Goal: Task Accomplishment & Management: Complete application form

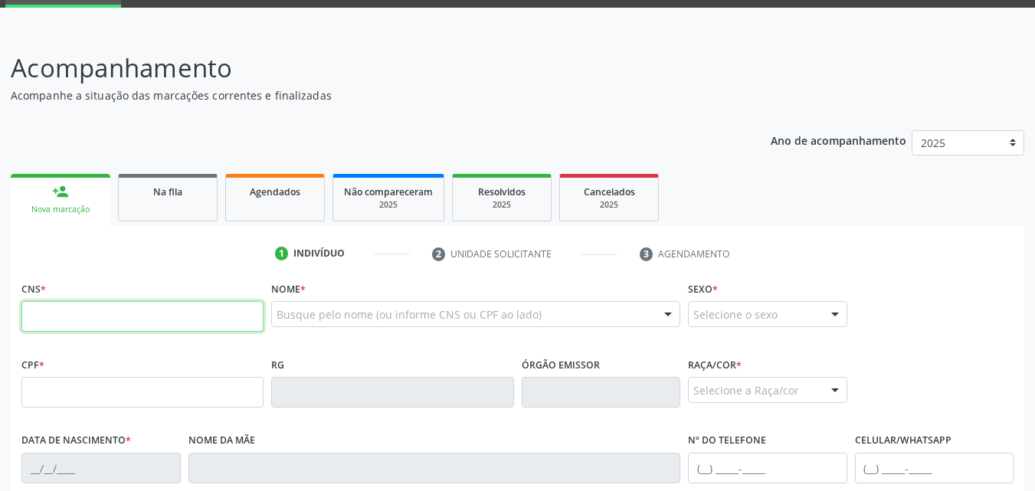
scroll to position [153, 0]
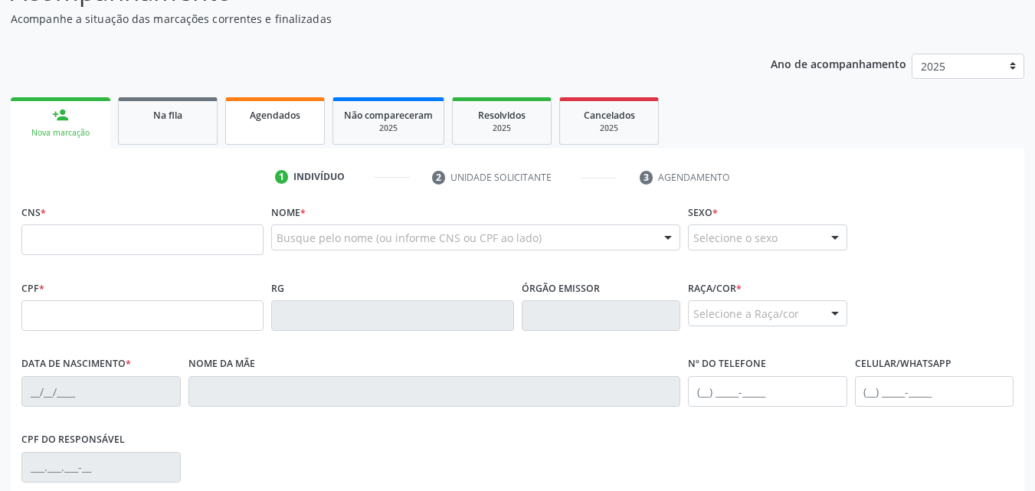
click at [277, 133] on link "Agendados" at bounding box center [275, 121] width 100 height 48
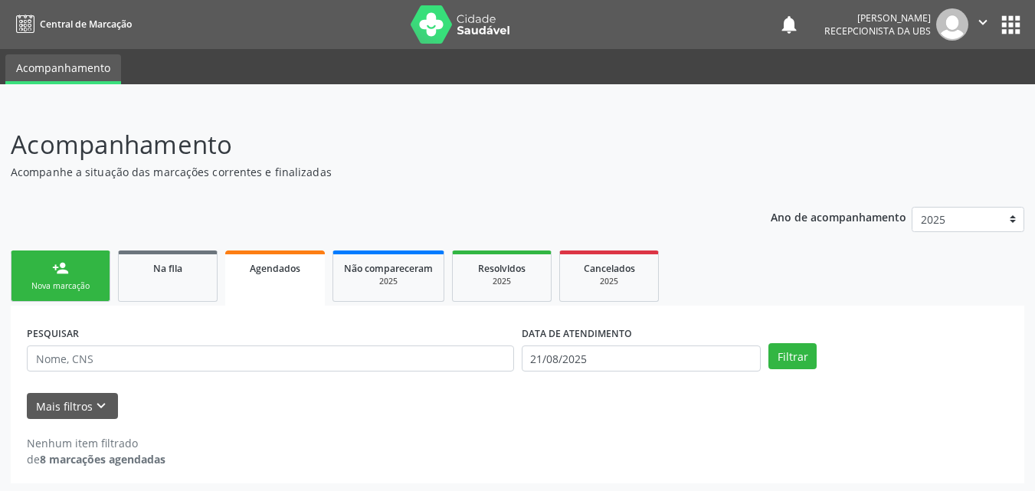
scroll to position [3, 0]
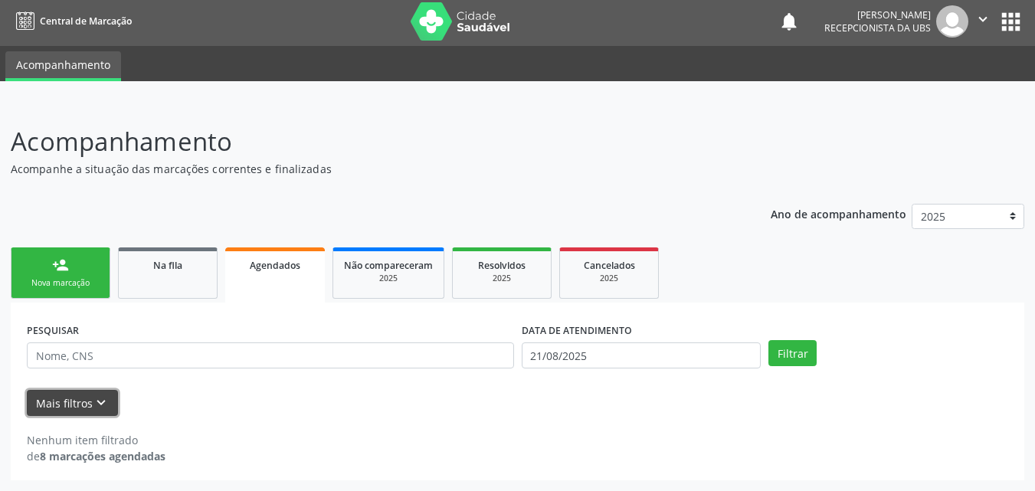
click at [60, 407] on button "Mais filtros keyboard_arrow_down" at bounding box center [72, 403] width 91 height 27
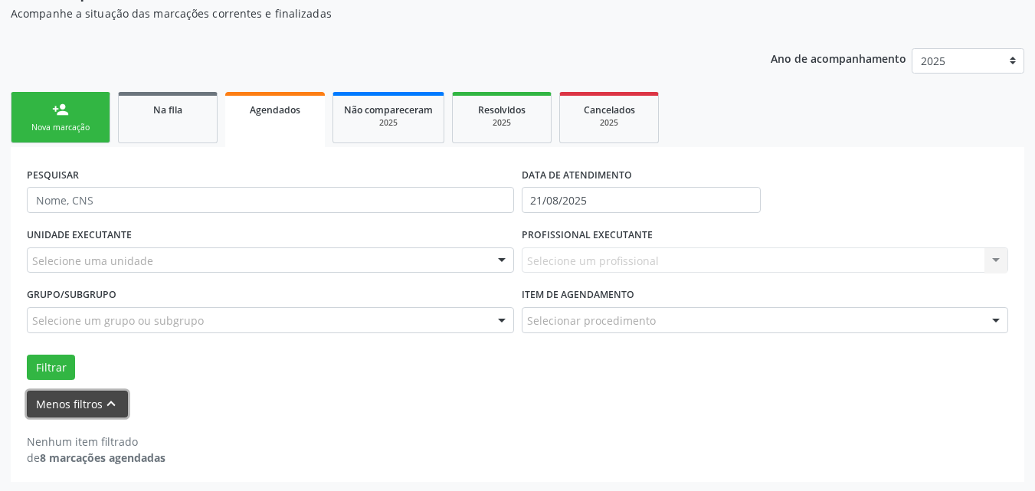
scroll to position [160, 0]
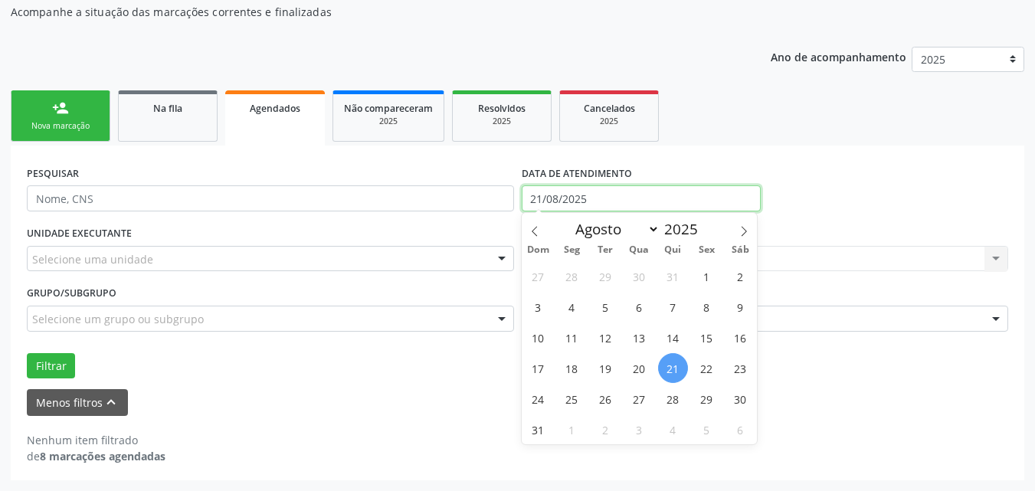
click at [635, 201] on input "21/08/2025" at bounding box center [642, 198] width 240 height 26
click at [707, 283] on span "1" at bounding box center [707, 276] width 30 height 30
type input "[DATE]"
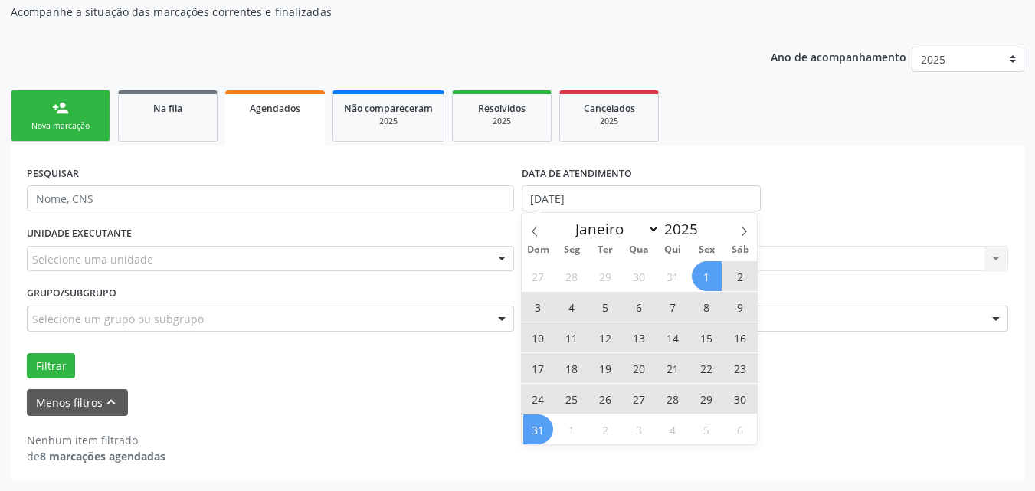
click at [542, 436] on span "31" at bounding box center [538, 430] width 30 height 30
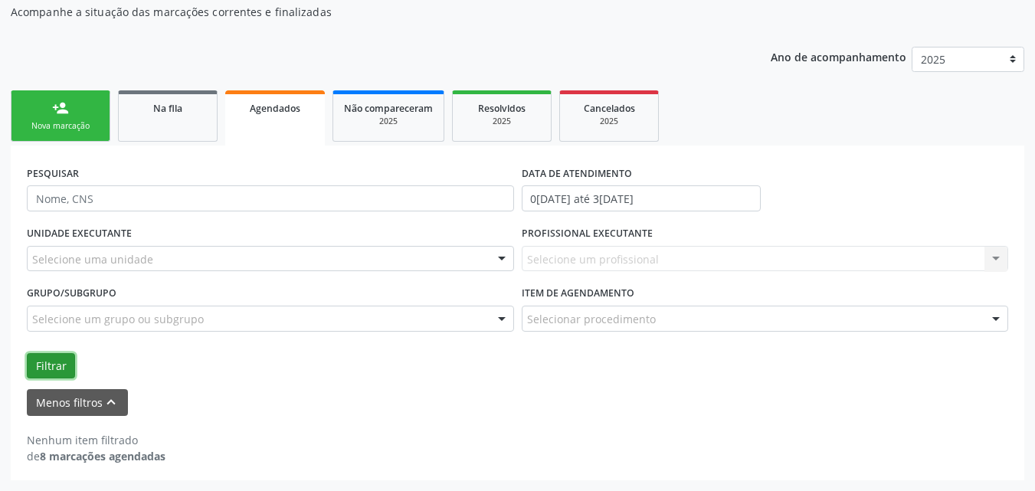
click at [48, 369] on button "Filtrar" at bounding box center [51, 366] width 48 height 26
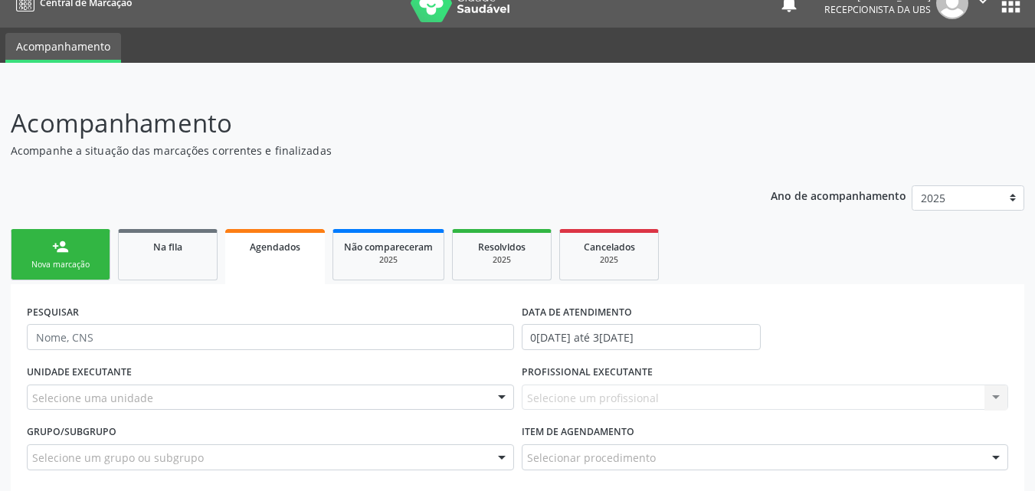
scroll to position [0, 0]
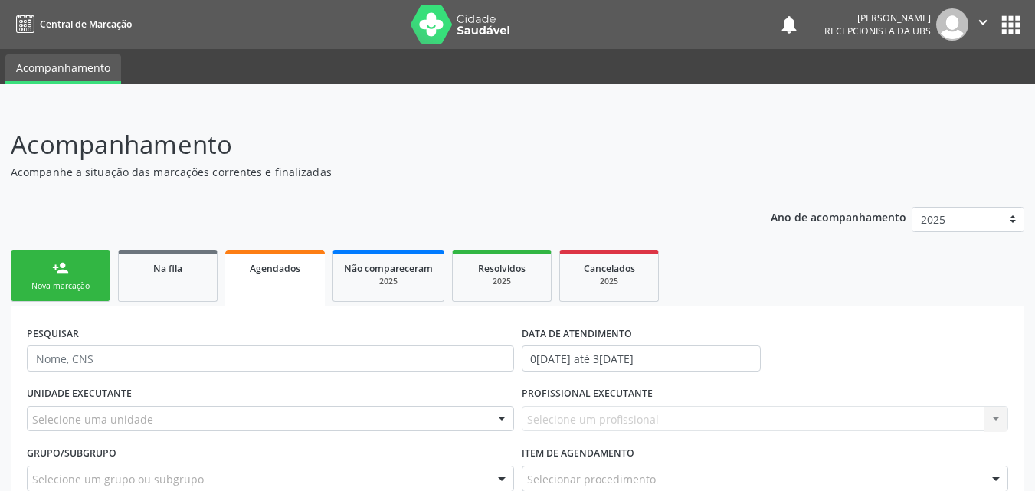
click at [52, 295] on link "person_add Nova marcação" at bounding box center [61, 276] width 100 height 51
click at [52, 285] on div "Nova marcação" at bounding box center [60, 286] width 77 height 11
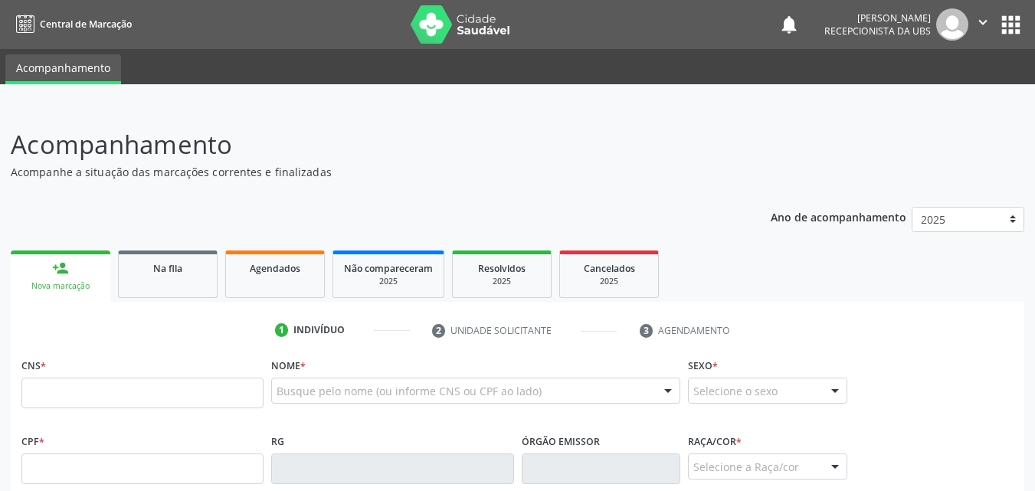
scroll to position [153, 0]
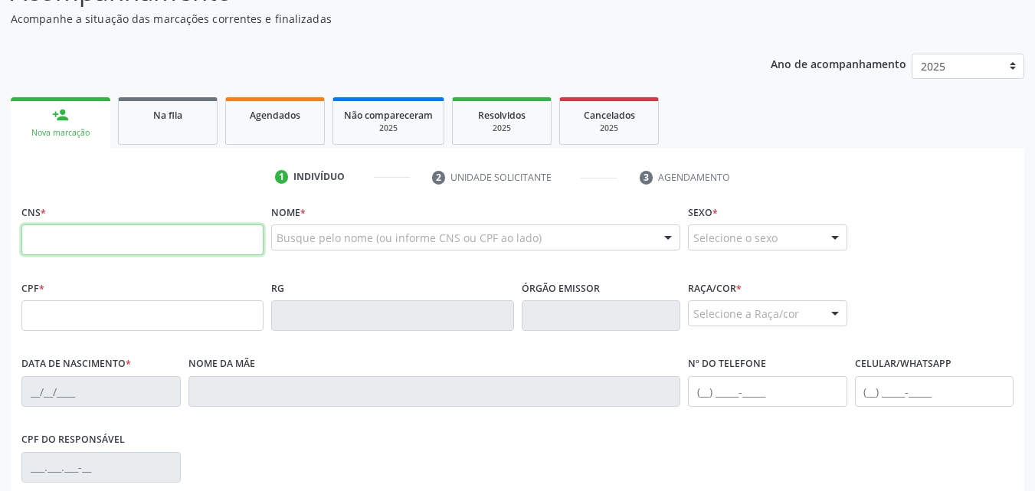
click at [181, 241] on input "text" at bounding box center [142, 240] width 242 height 31
type input "702 5052 4124 2240"
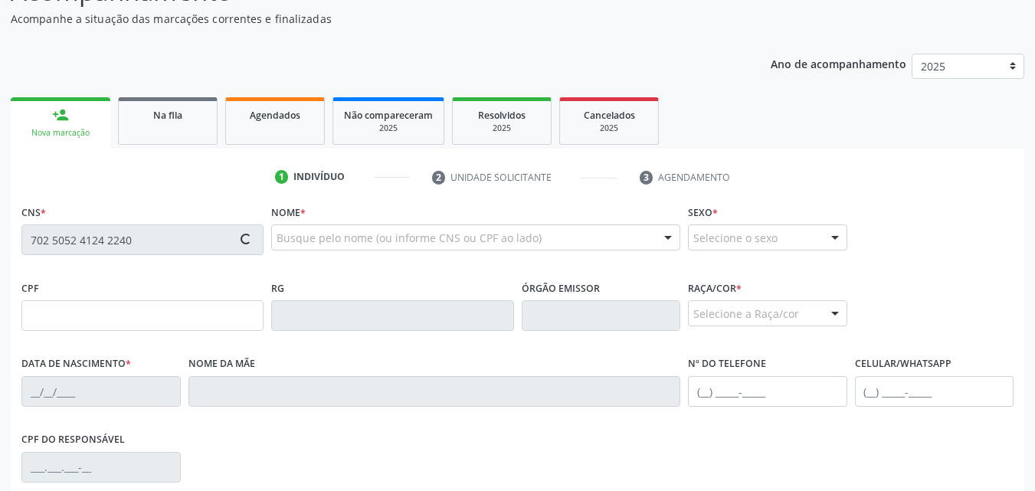
type input "101.632.374-33"
type input "[DATE]"
type input "[PERSON_NAME]"
type input "[PHONE_NUMBER]"
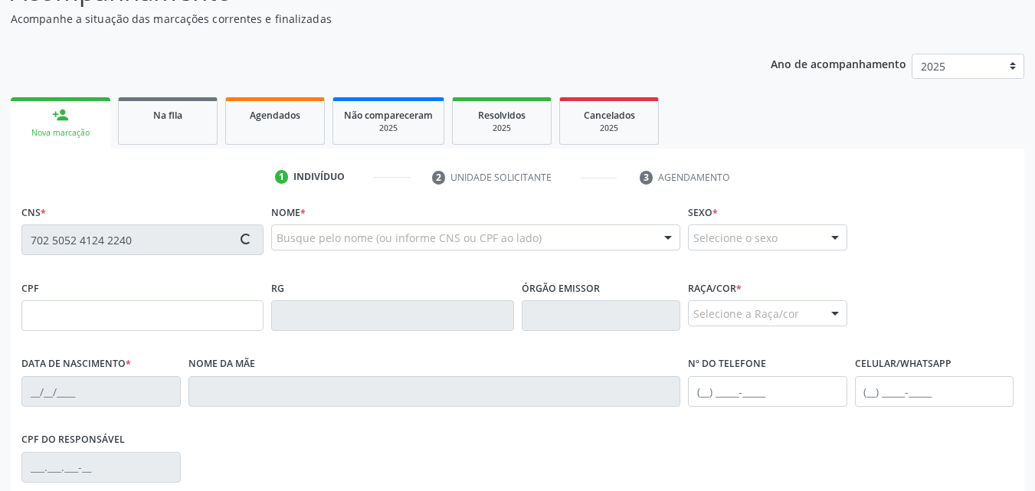
type input "291"
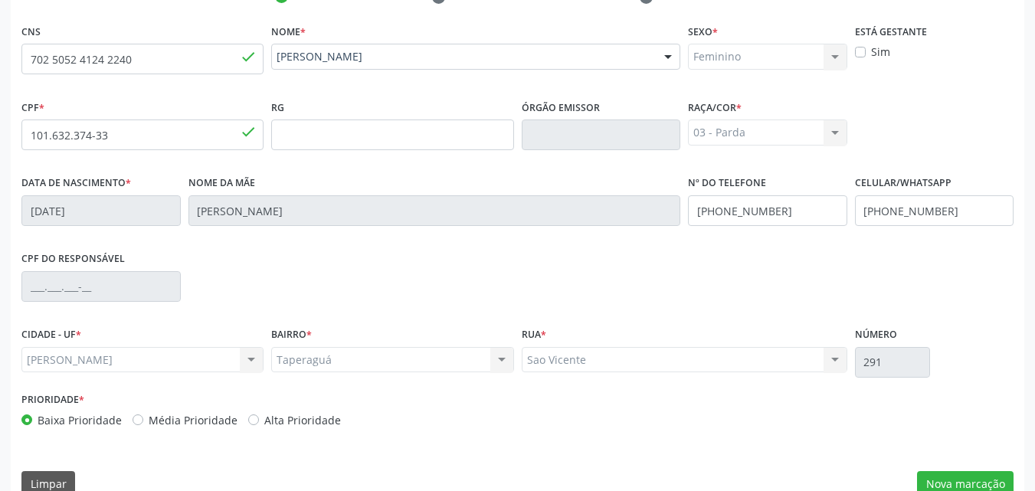
scroll to position [361, 0]
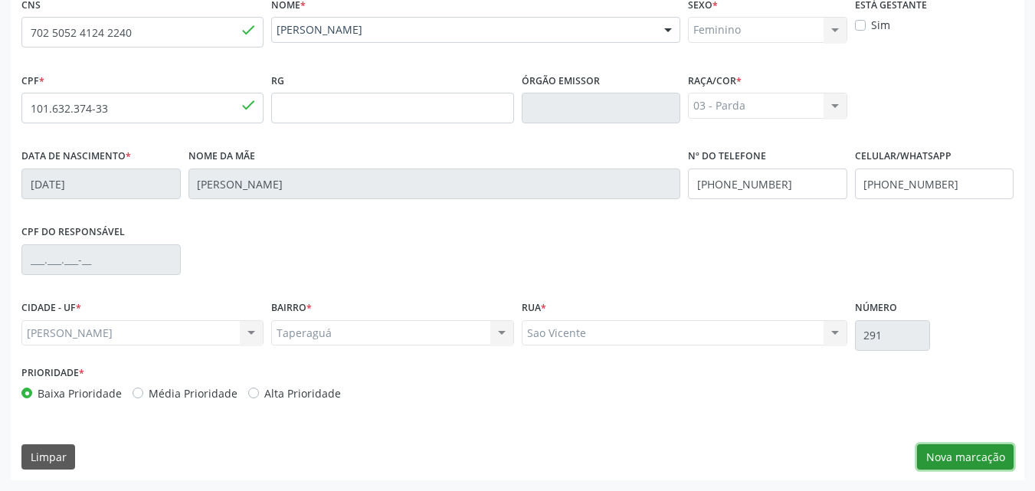
click at [957, 461] on button "Nova marcação" at bounding box center [965, 458] width 97 height 26
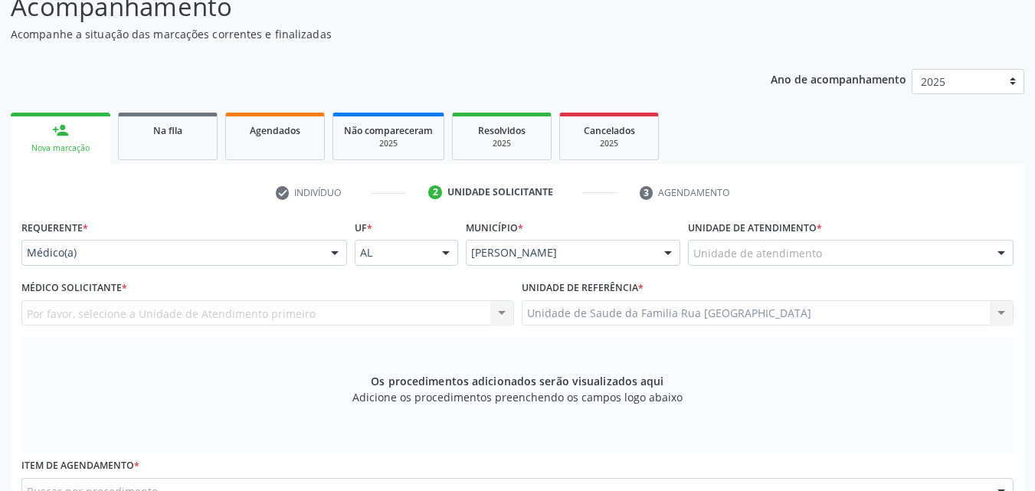
scroll to position [230, 0]
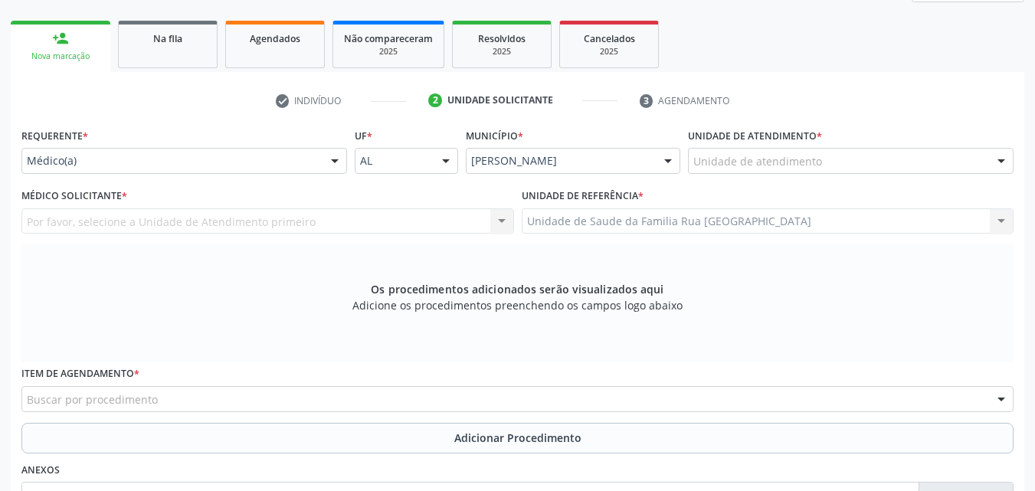
click at [333, 159] on div at bounding box center [334, 162] width 23 height 26
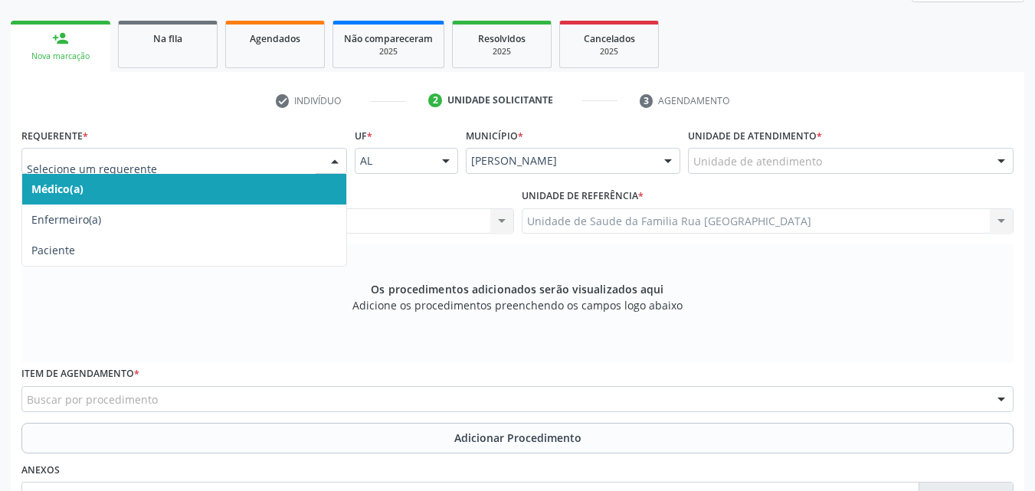
click at [119, 193] on span "Médico(a)" at bounding box center [184, 189] width 324 height 31
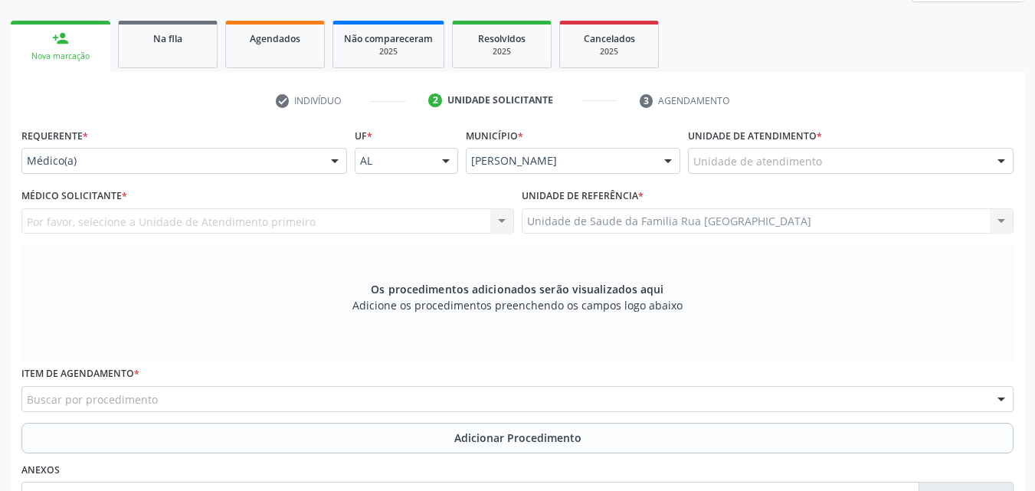
click at [1006, 162] on div at bounding box center [1001, 162] width 23 height 26
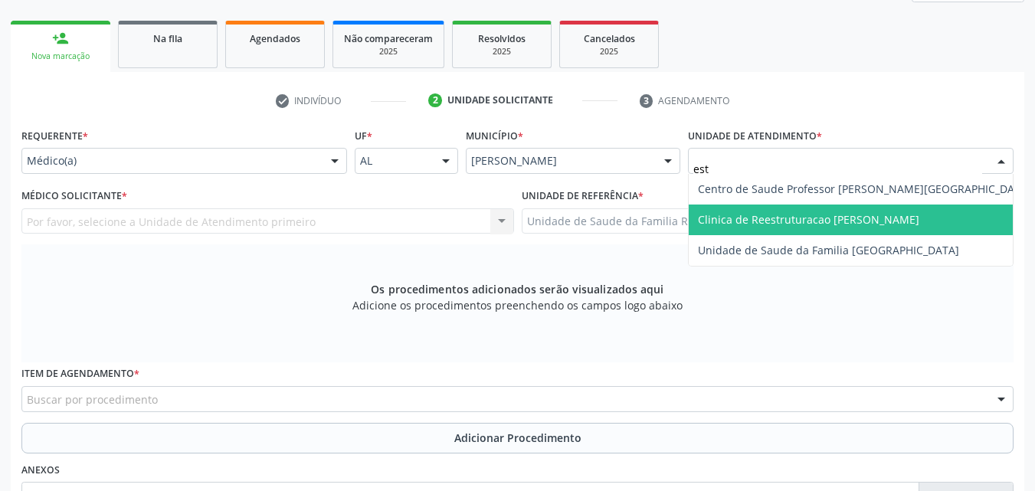
type input "esta"
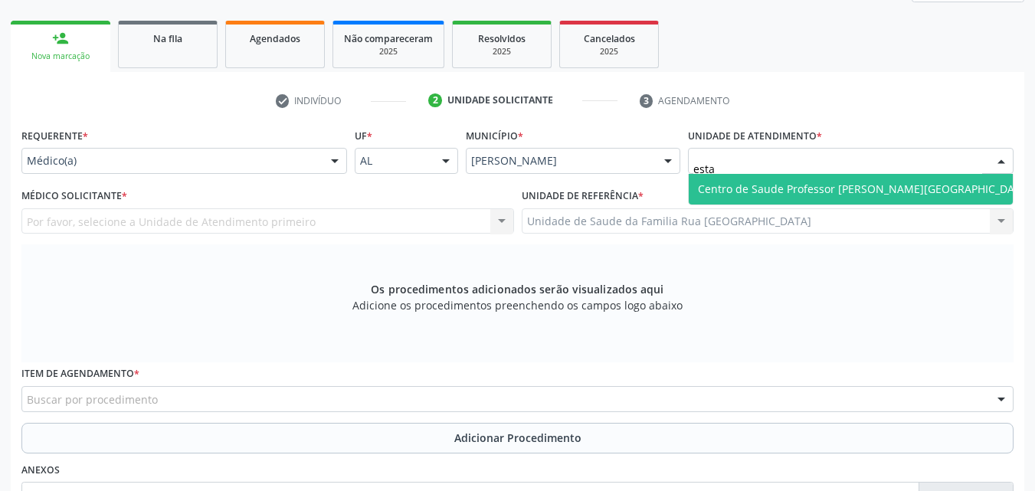
click at [841, 188] on span "Centro de Saude Professor [PERSON_NAME][GEOGRAPHIC_DATA]" at bounding box center [864, 189] width 333 height 15
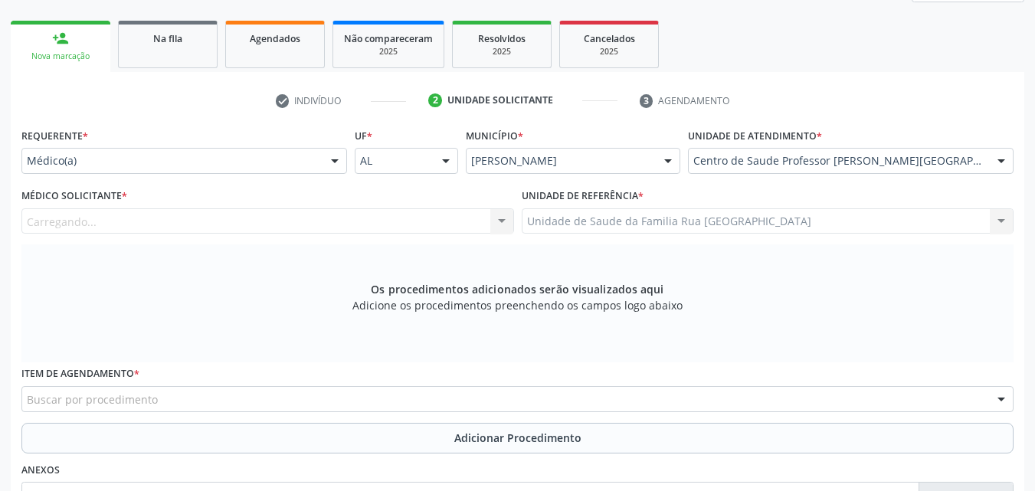
scroll to position [383, 0]
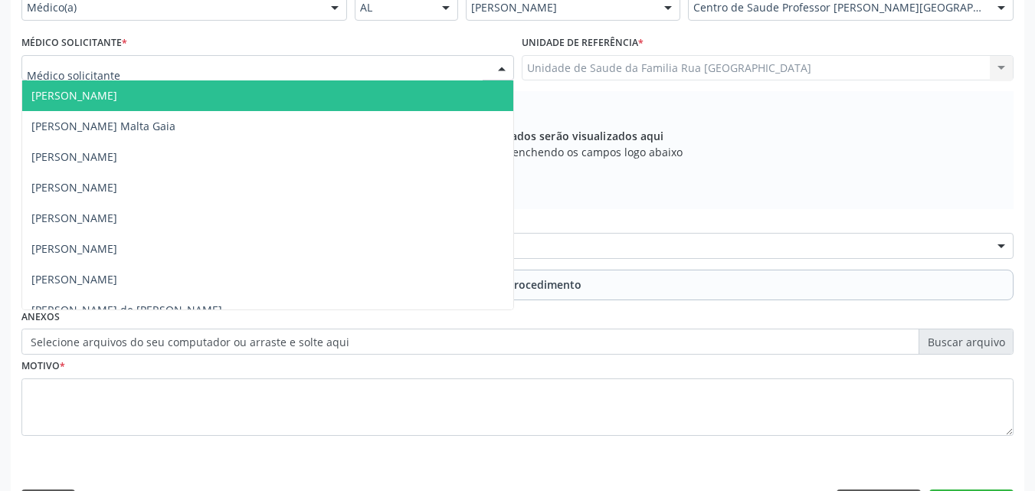
click at [503, 71] on div at bounding box center [502, 69] width 23 height 26
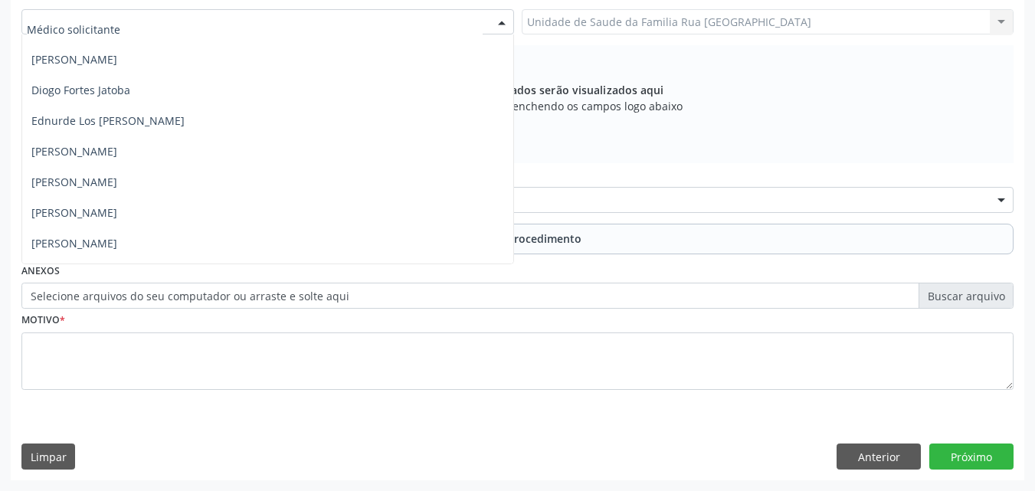
scroll to position [399, 0]
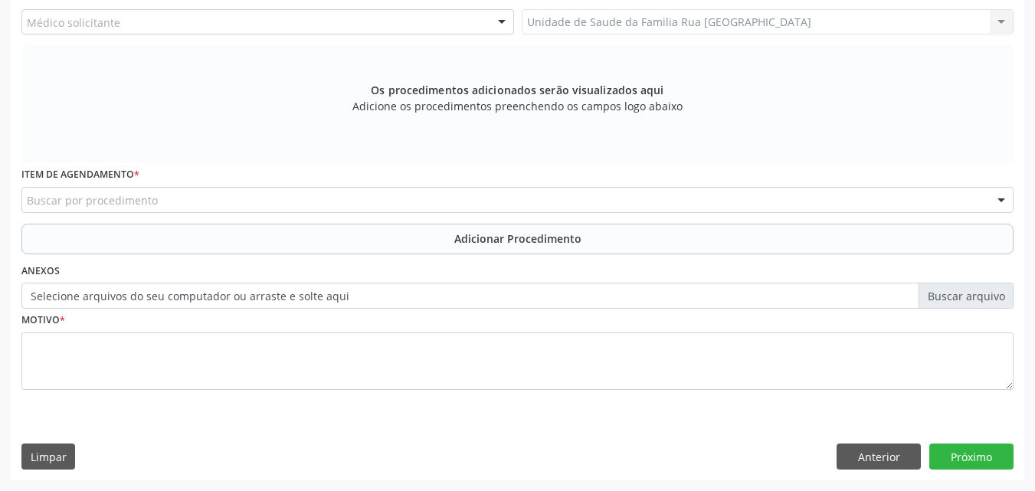
click at [909, 149] on div "Os procedimentos adicionados serão visualizados aqui Adicione os procedimentos …" at bounding box center [517, 104] width 993 height 118
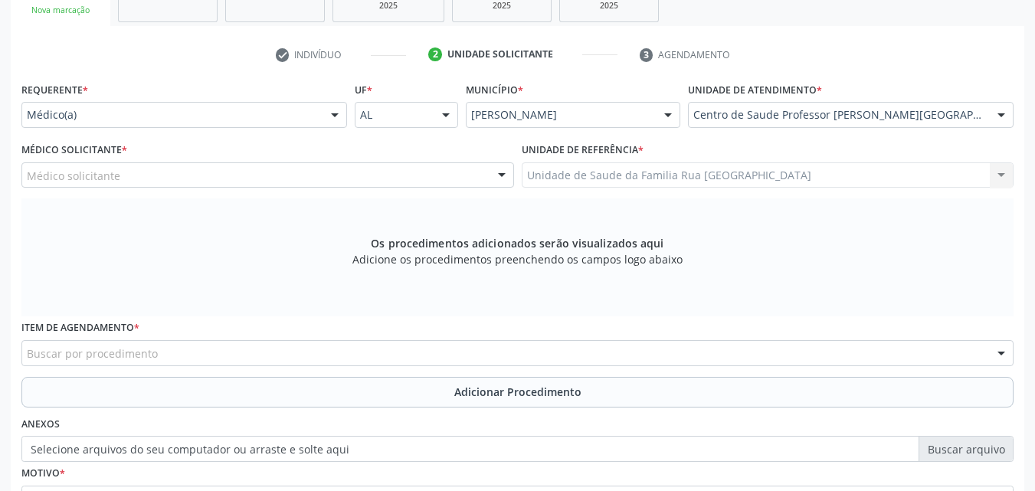
click at [333, 118] on div at bounding box center [334, 116] width 23 height 26
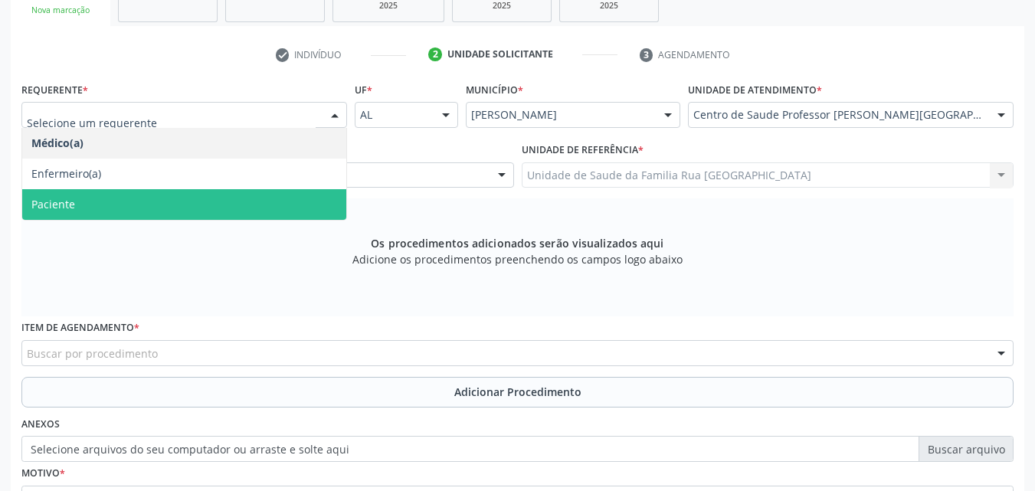
click at [110, 217] on span "Paciente" at bounding box center [184, 204] width 324 height 31
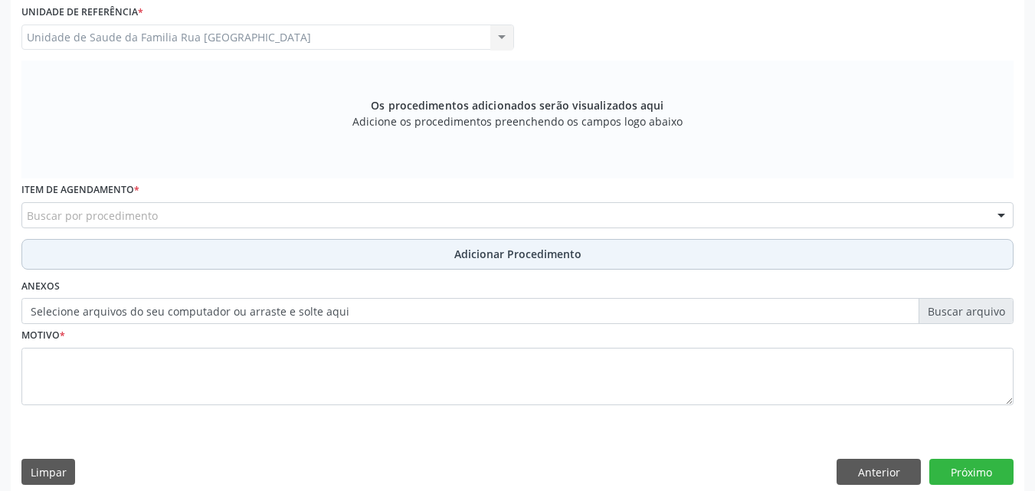
scroll to position [429, 0]
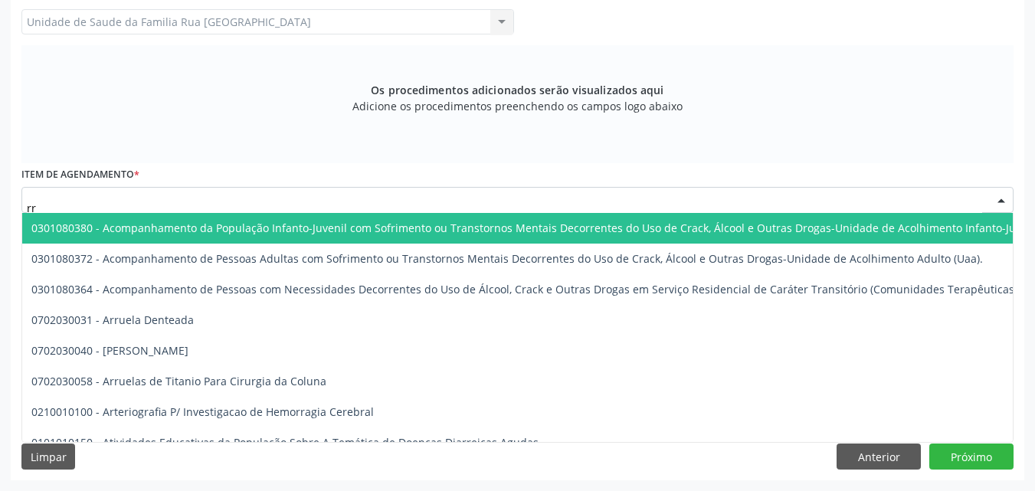
type input "r"
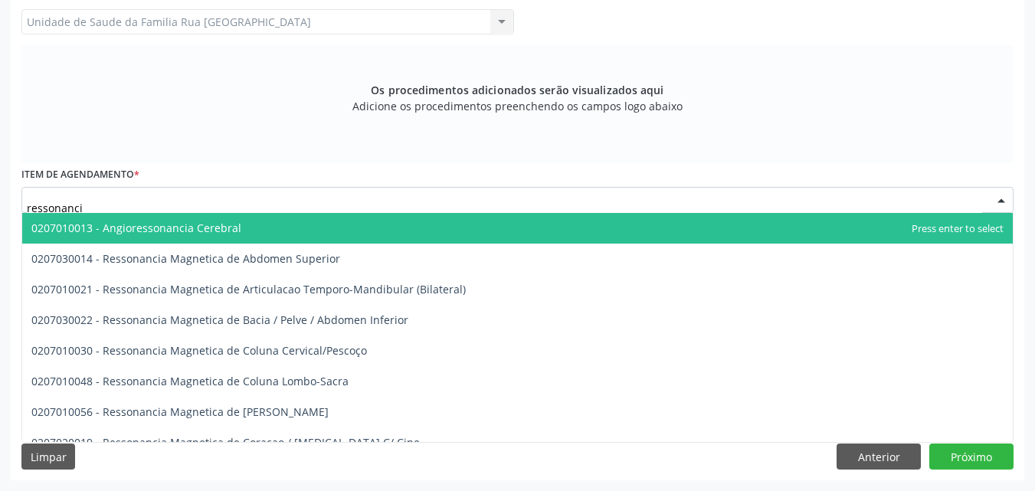
type input "ressonancia"
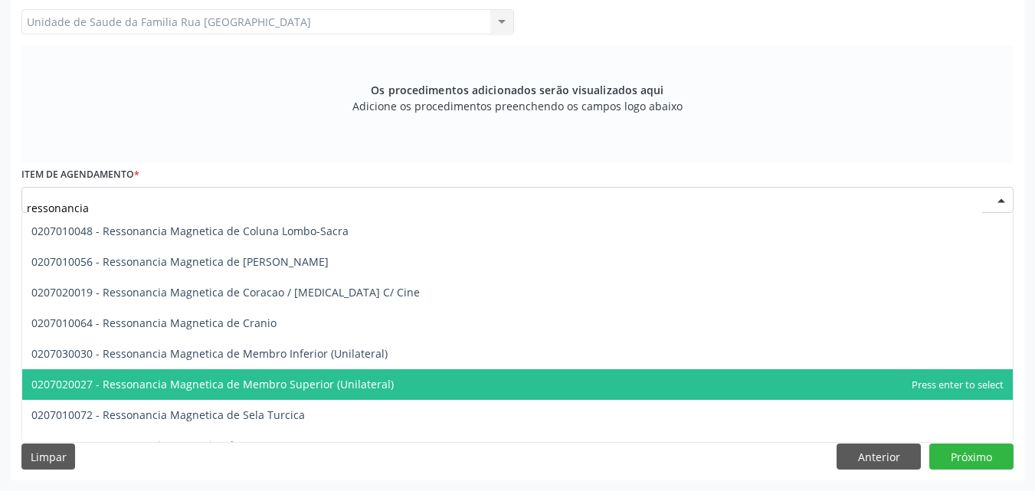
scroll to position [123, 0]
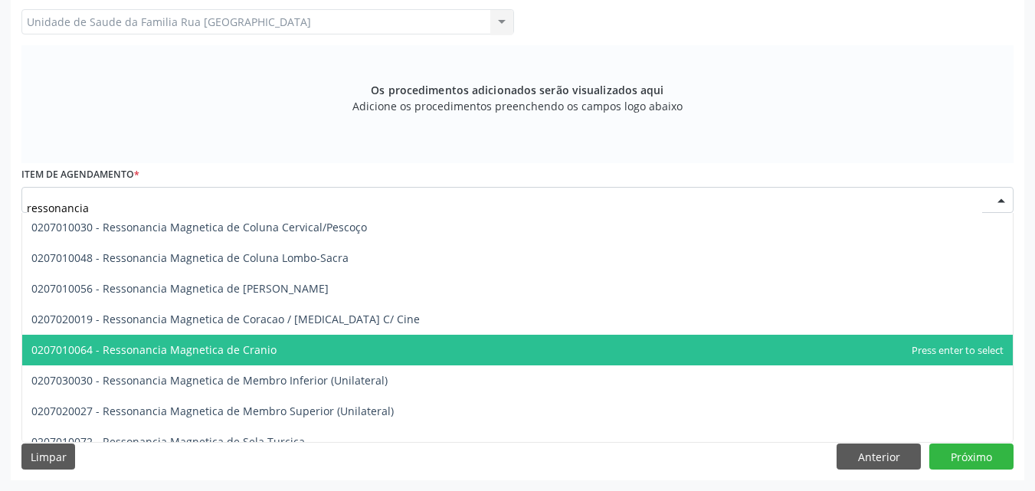
click at [228, 350] on span "0207010064 - Ressonancia Magnetica de Cranio" at bounding box center [153, 350] width 245 height 15
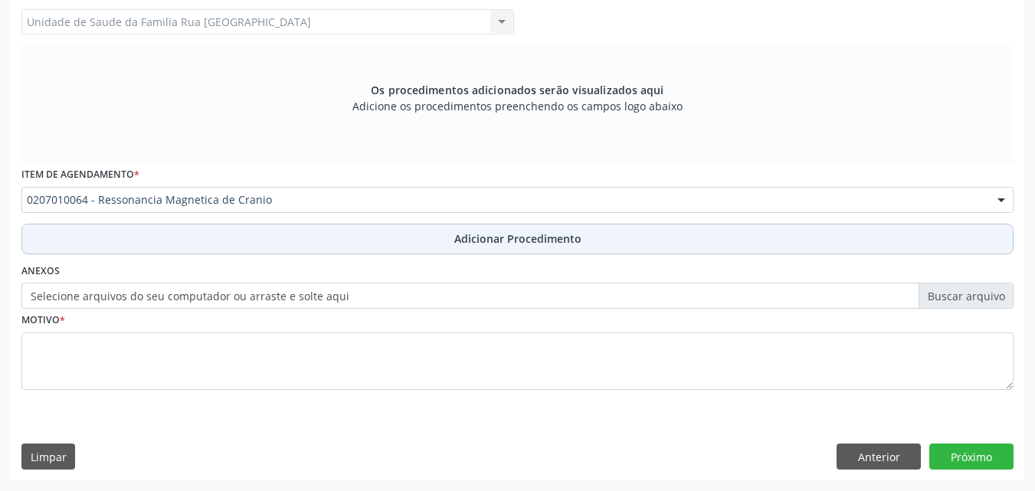
click at [502, 239] on span "Adicionar Procedimento" at bounding box center [518, 239] width 127 height 16
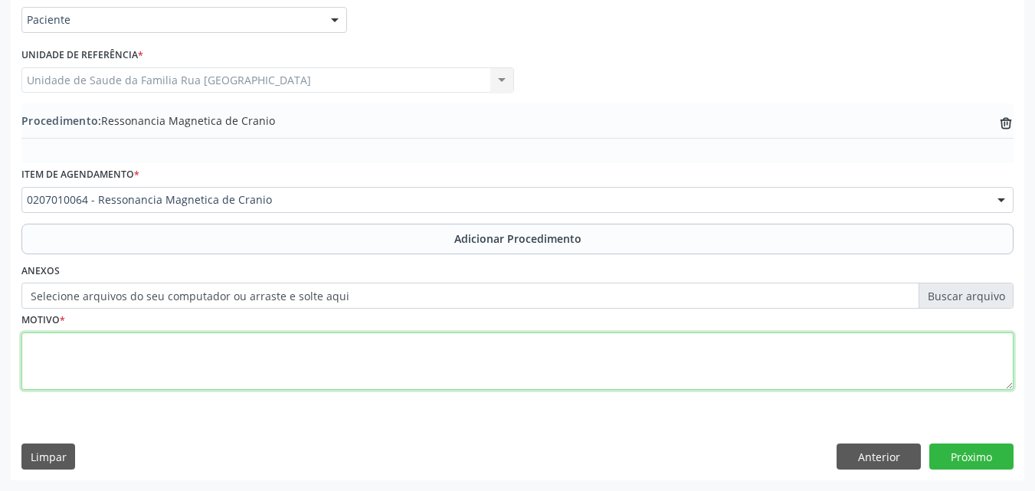
drag, startPoint x: 149, startPoint y: 357, endPoint x: 173, endPoint y: 356, distance: 23.8
click at [151, 357] on textarea at bounding box center [517, 362] width 993 height 58
type textarea "acompanhamento evolutivo de cisto aracnoide cerebral."
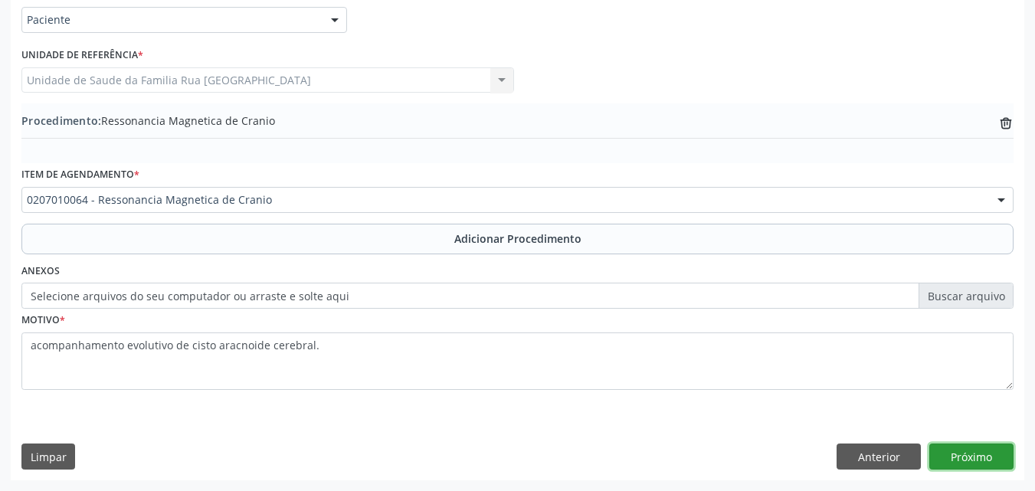
click at [973, 451] on button "Próximo" at bounding box center [972, 457] width 84 height 26
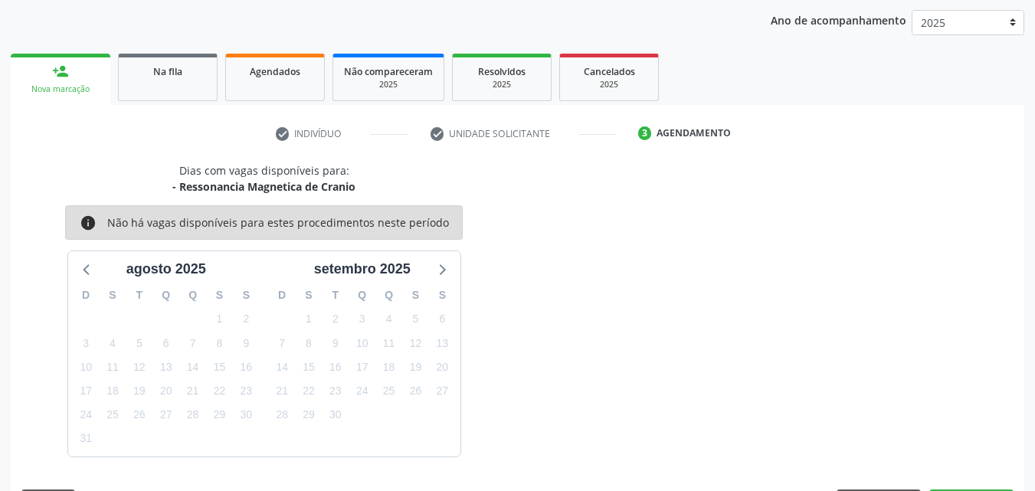
scroll to position [242, 0]
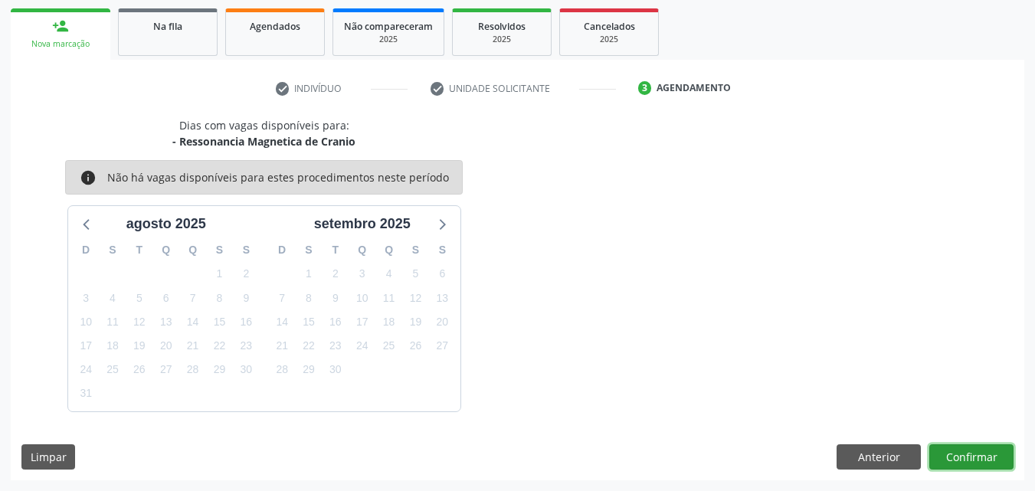
click at [973, 451] on button "Confirmar" at bounding box center [972, 458] width 84 height 26
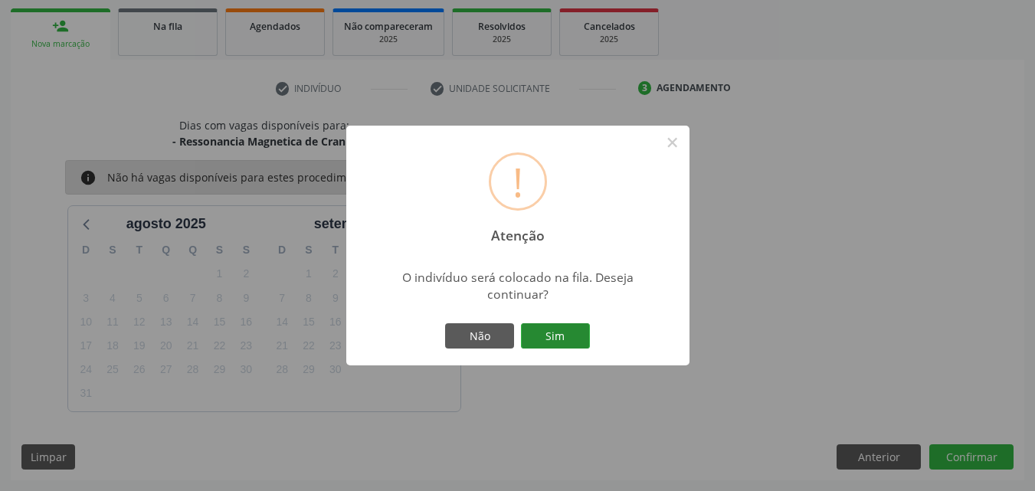
click at [560, 333] on button "Sim" at bounding box center [555, 336] width 69 height 26
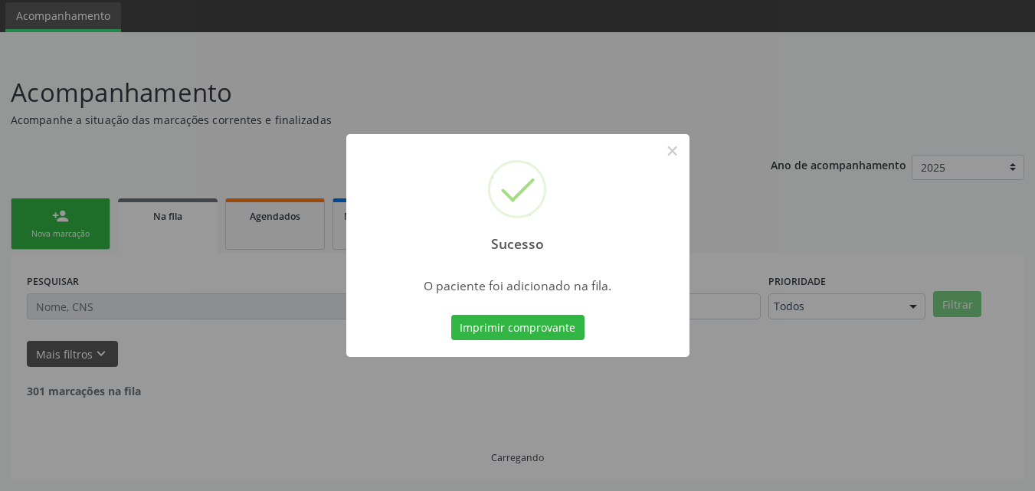
scroll to position [36, 0]
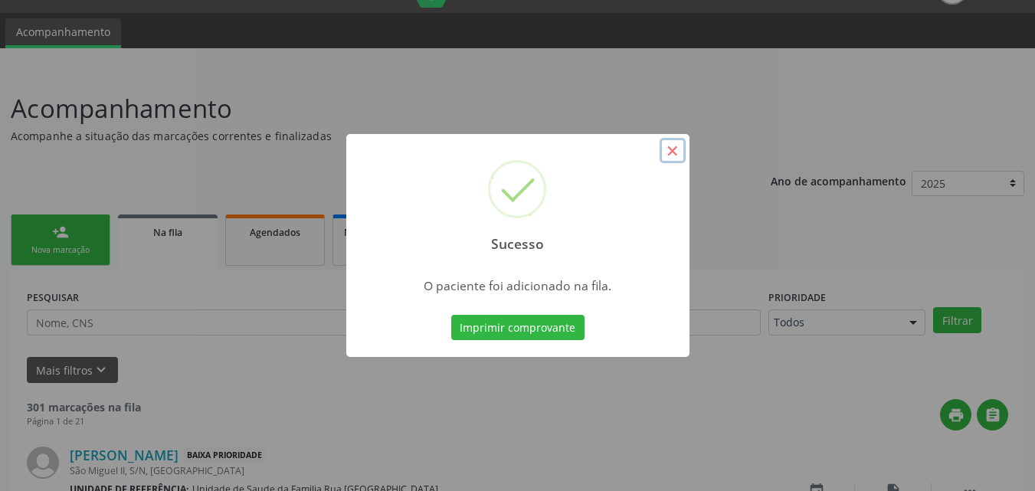
click at [674, 143] on button "×" at bounding box center [673, 151] width 26 height 26
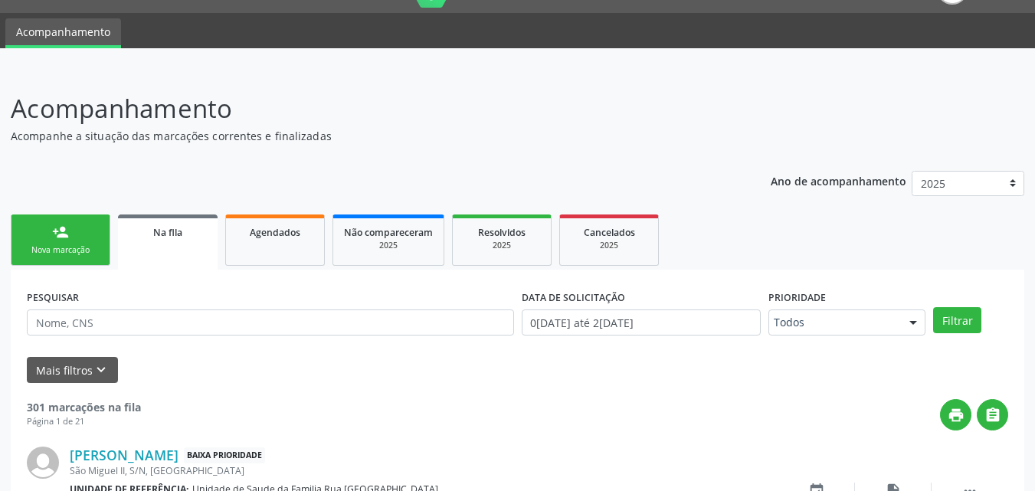
click at [57, 235] on div "person_add" at bounding box center [60, 232] width 17 height 17
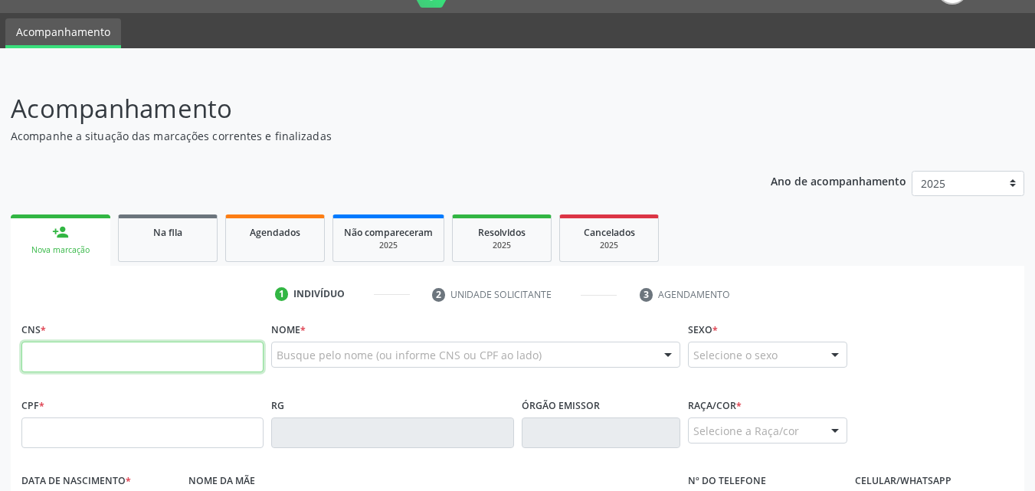
click at [136, 356] on input "text" at bounding box center [142, 357] width 242 height 31
type input "703 0068 4800 0271"
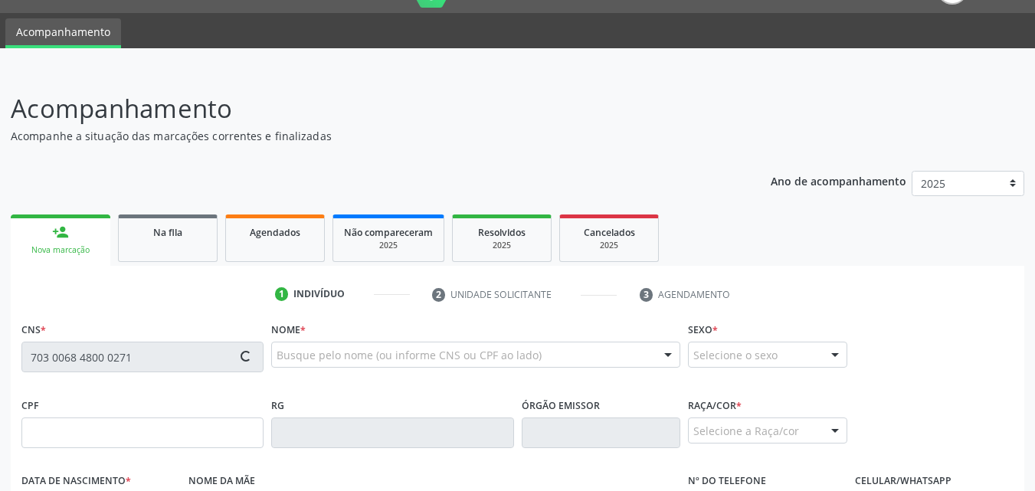
type input "144.917.454-04"
type input "[DATE]"
type input "Capitulina dos [PERSON_NAME]"
type input "[PHONE_NUMBER]"
type input "7"
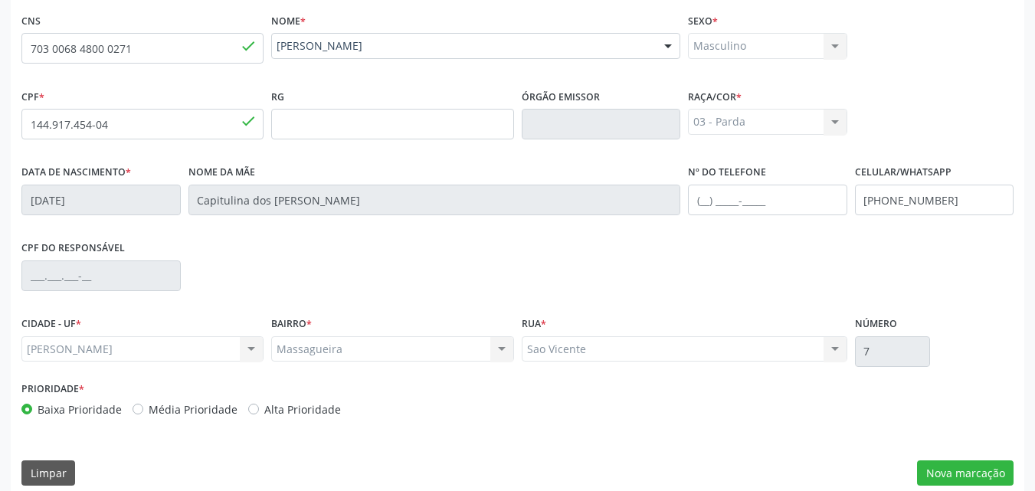
scroll to position [361, 0]
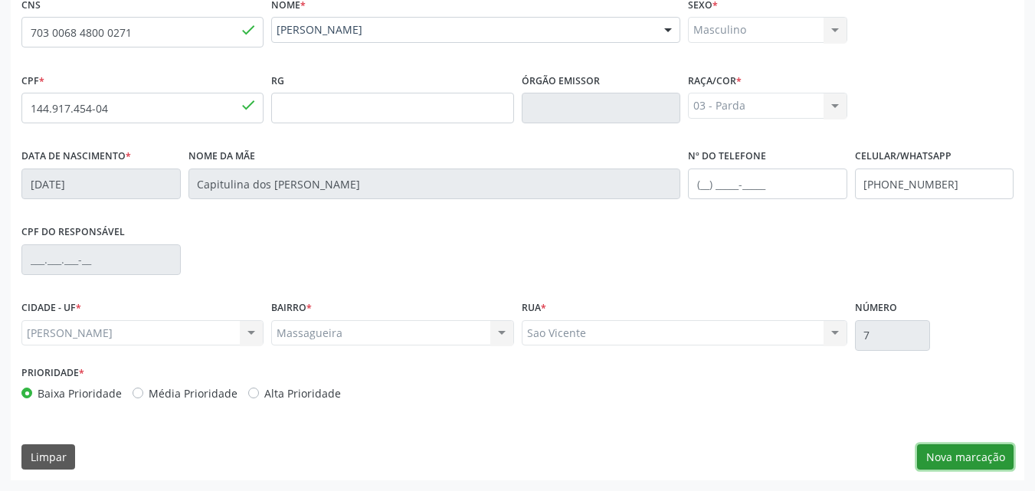
click at [944, 461] on button "Nova marcação" at bounding box center [965, 458] width 97 height 26
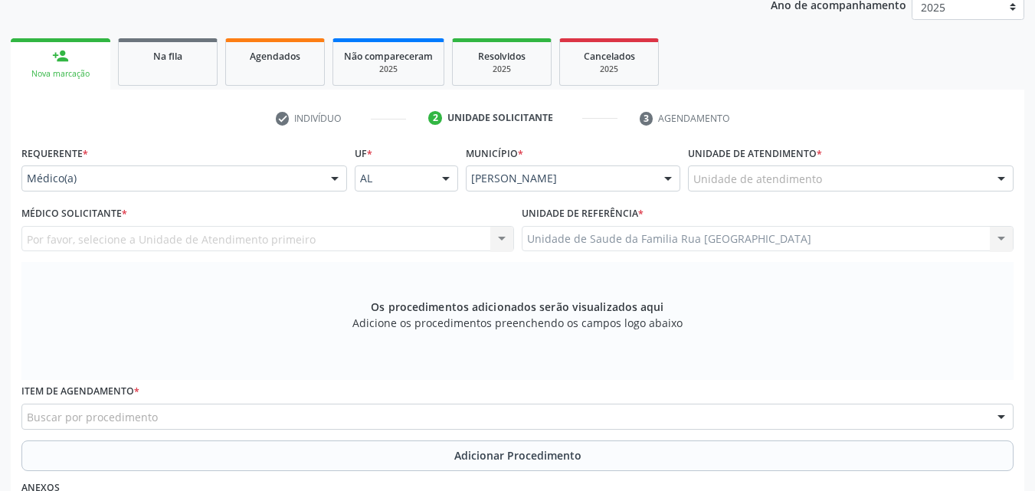
scroll to position [208, 0]
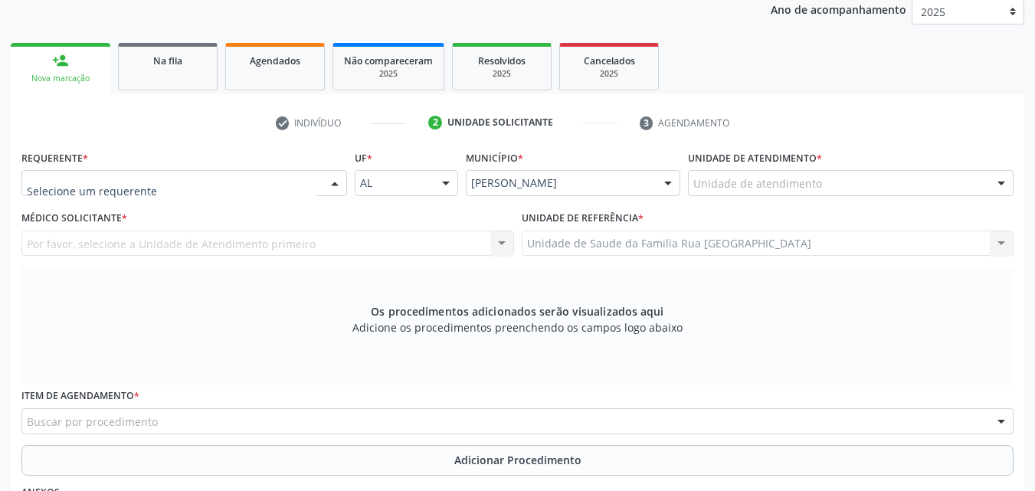
click at [333, 186] on div at bounding box center [334, 184] width 23 height 26
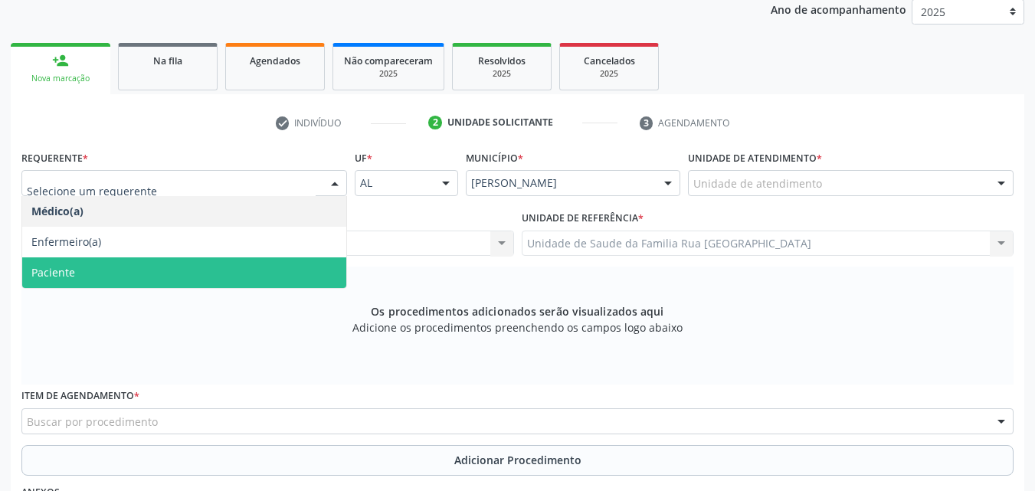
click at [183, 284] on span "Paciente" at bounding box center [184, 273] width 324 height 31
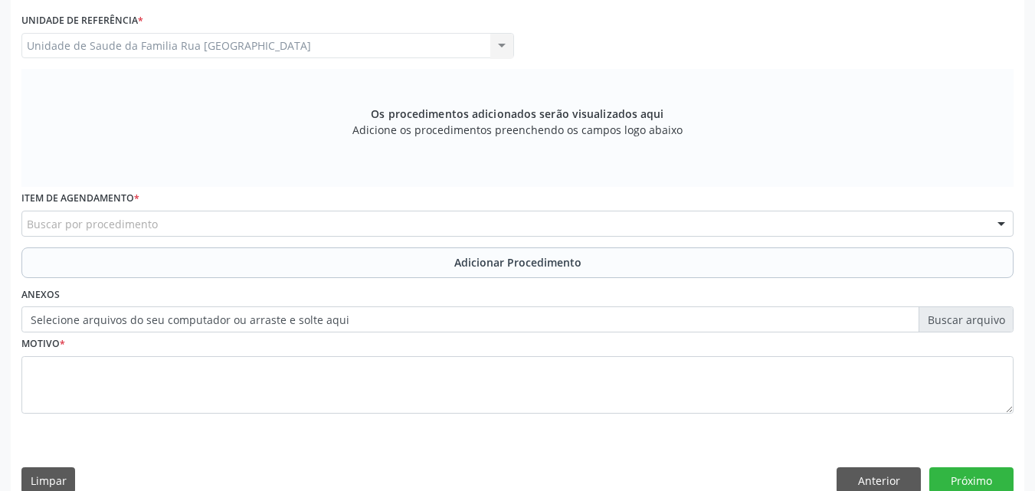
scroll to position [429, 0]
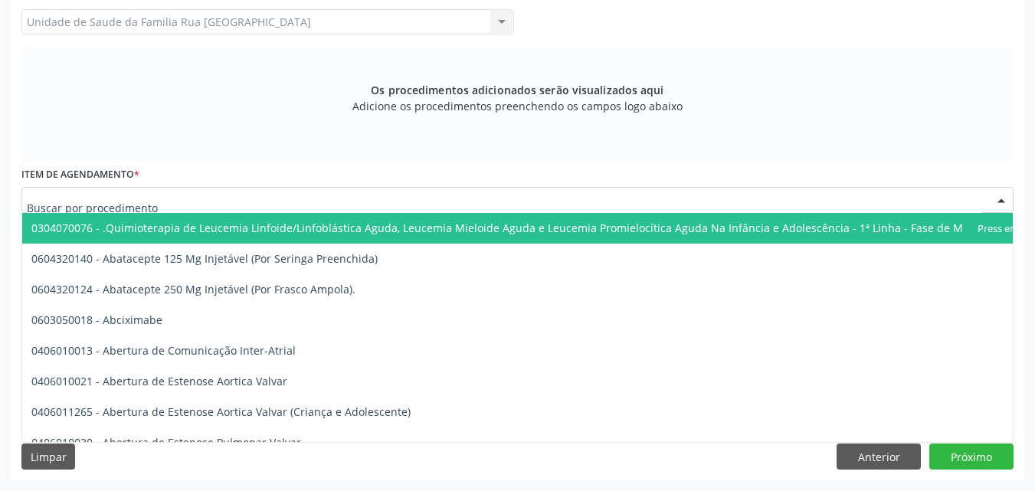
click at [318, 198] on div at bounding box center [517, 200] width 993 height 26
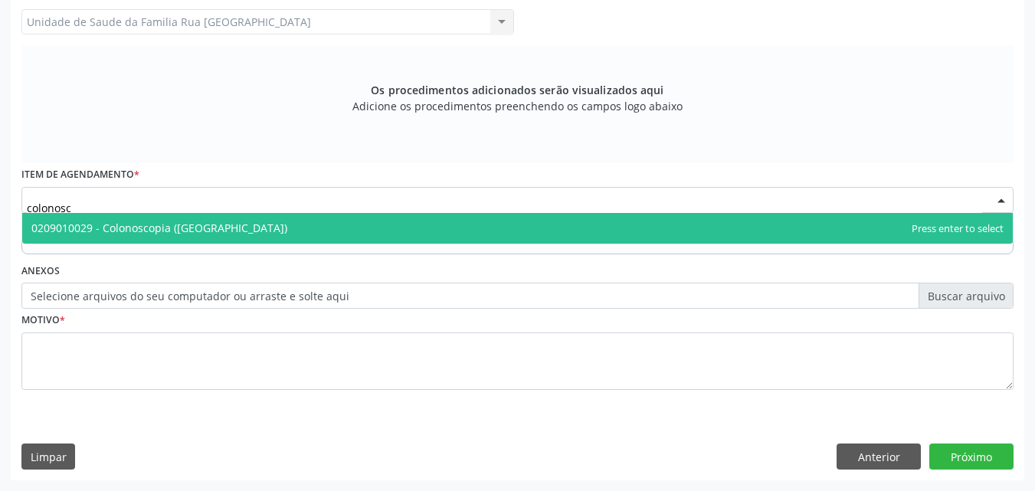
type input "colonosco"
click at [221, 231] on span "0209010029 - Colonoscopia ([GEOGRAPHIC_DATA])" at bounding box center [159, 228] width 256 height 15
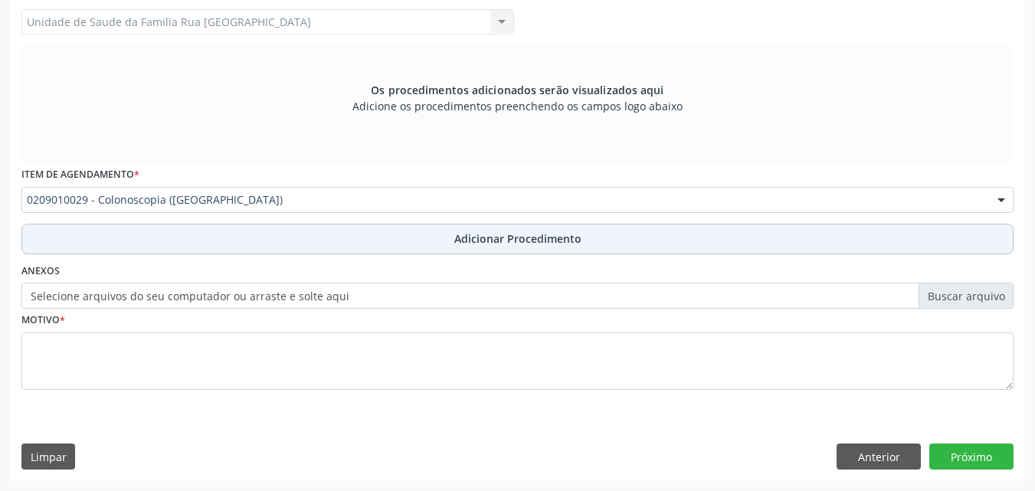
click at [489, 240] on span "Adicionar Procedimento" at bounding box center [518, 239] width 127 height 16
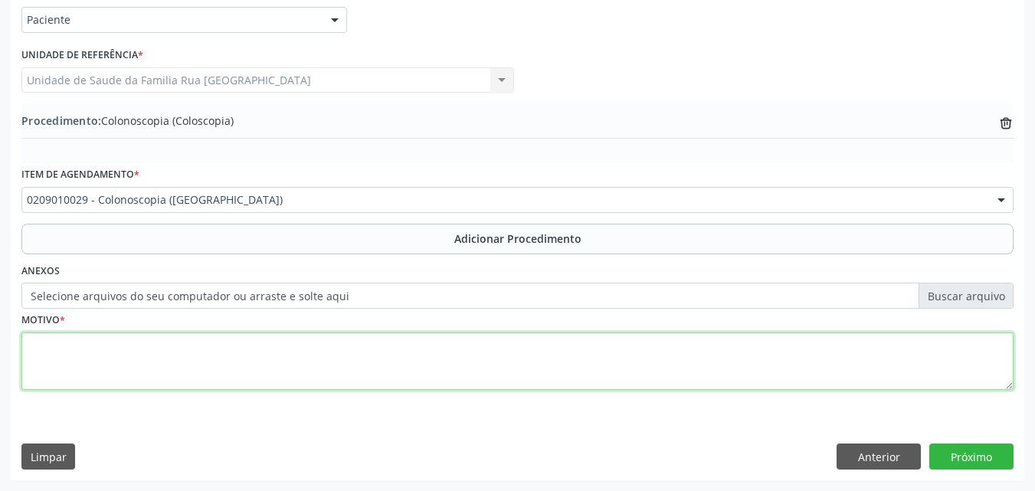
click at [97, 368] on textarea at bounding box center [517, 362] width 993 height 58
type textarea "sangramento intestinal."
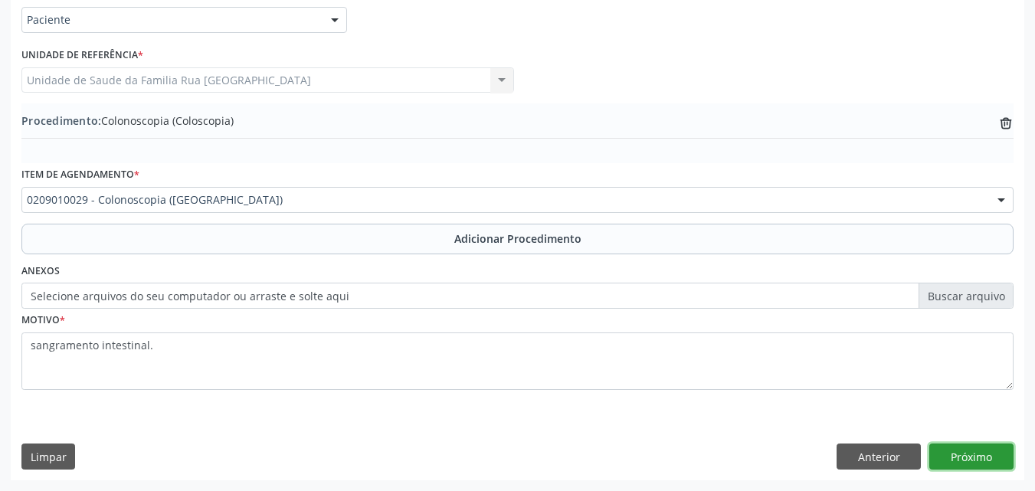
click at [989, 459] on button "Próximo" at bounding box center [972, 457] width 84 height 26
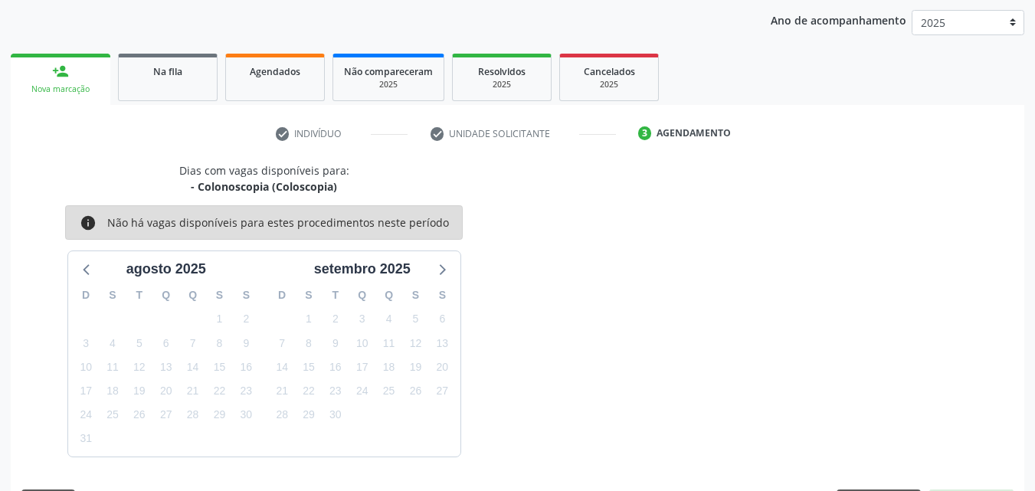
scroll to position [242, 0]
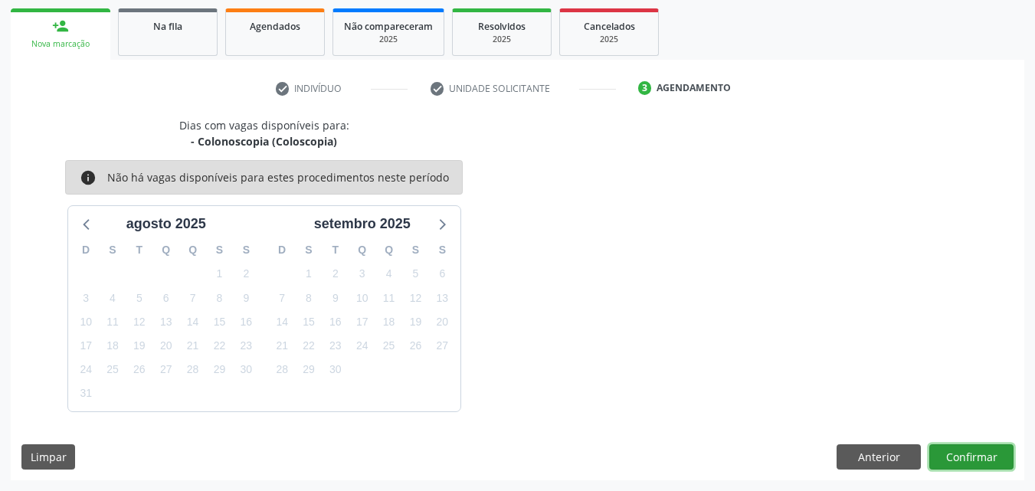
click at [991, 461] on button "Confirmar" at bounding box center [972, 458] width 84 height 26
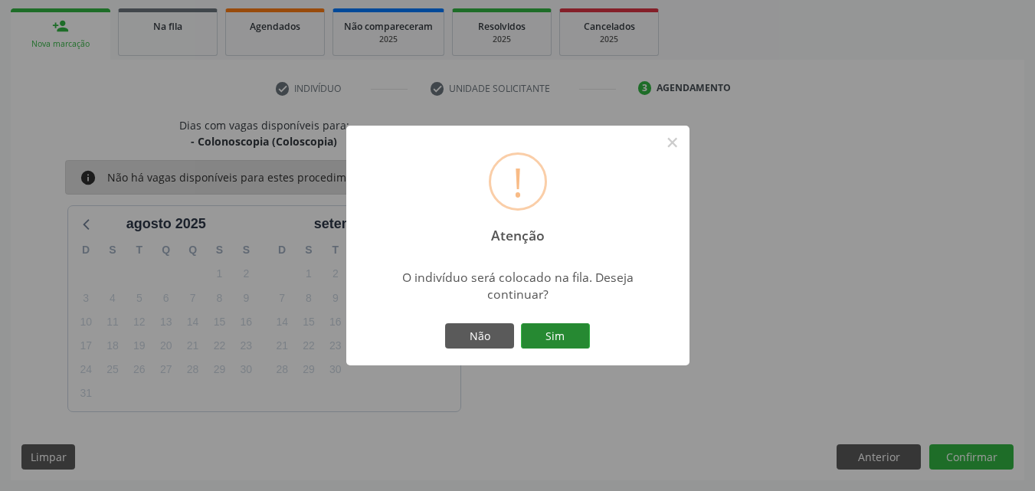
click at [573, 335] on button "Sim" at bounding box center [555, 336] width 69 height 26
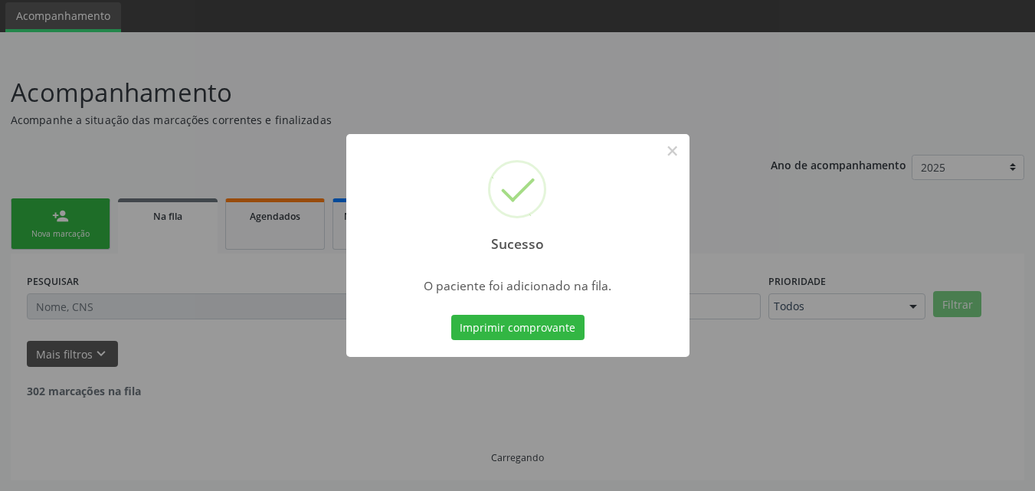
scroll to position [36, 0]
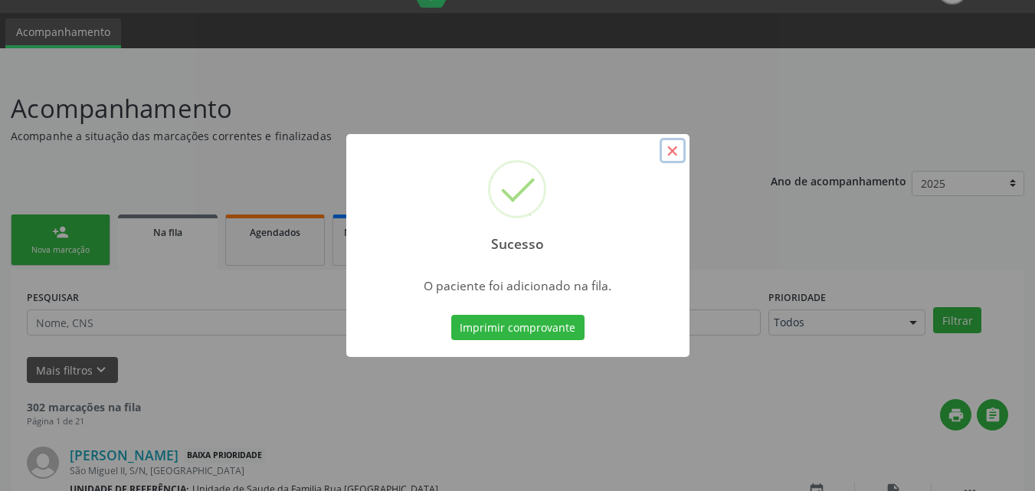
click at [683, 153] on button "×" at bounding box center [673, 151] width 26 height 26
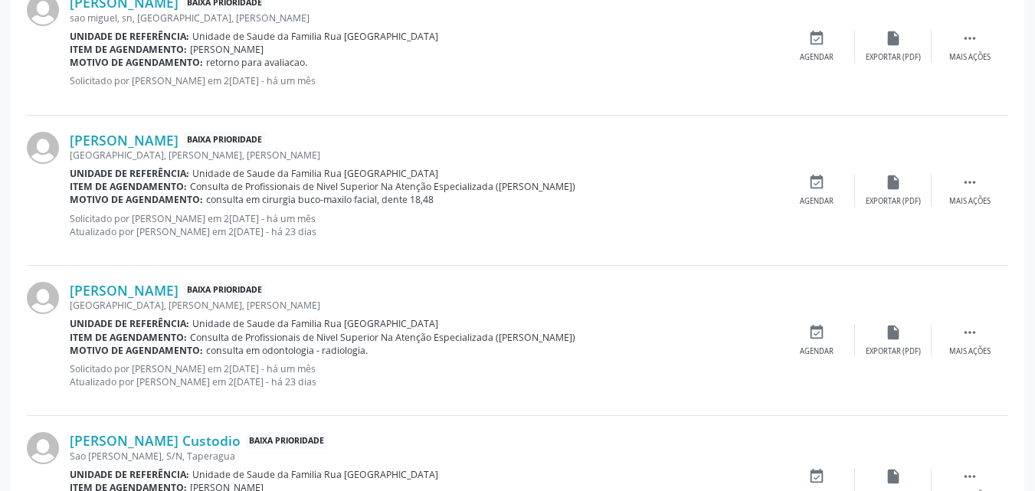
scroll to position [2145, 0]
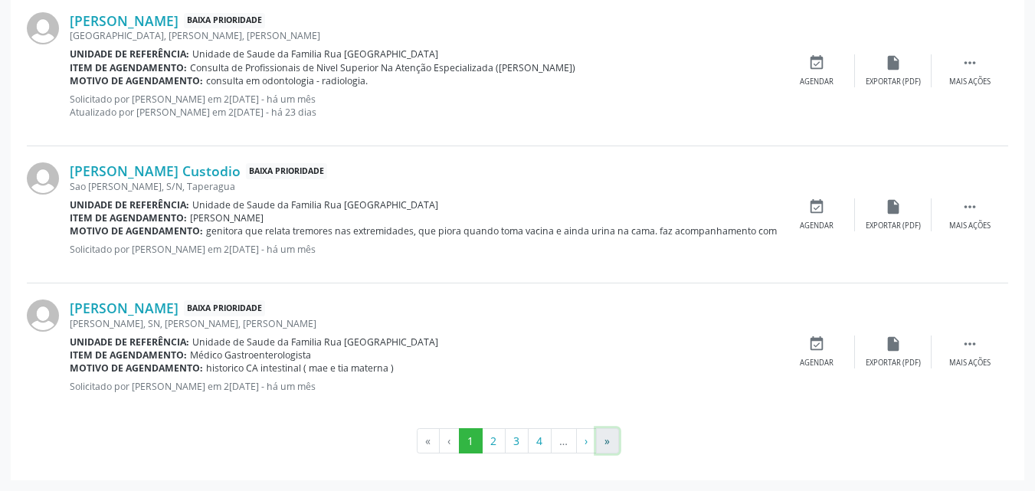
click at [608, 449] on button "»" at bounding box center [607, 441] width 23 height 26
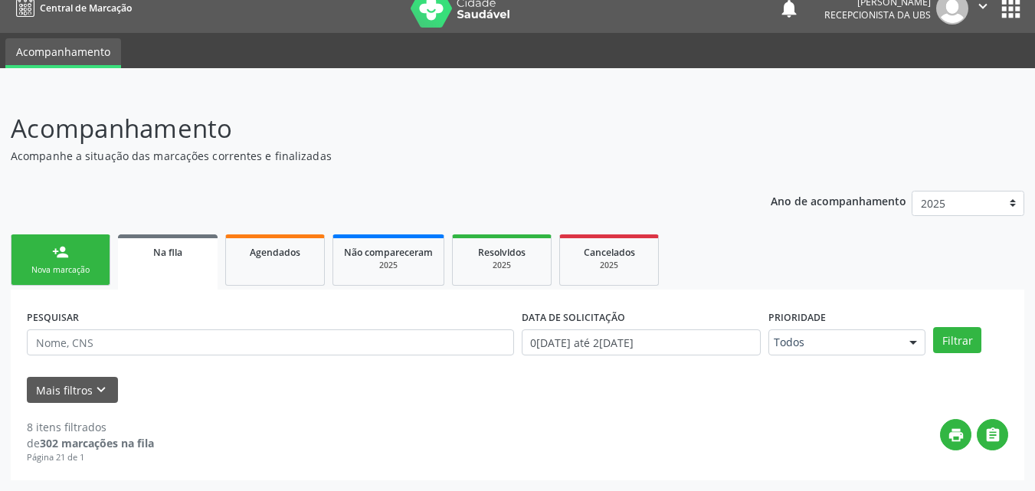
scroll to position [16, 0]
click at [75, 278] on link "person_add Nova marcação" at bounding box center [61, 260] width 100 height 51
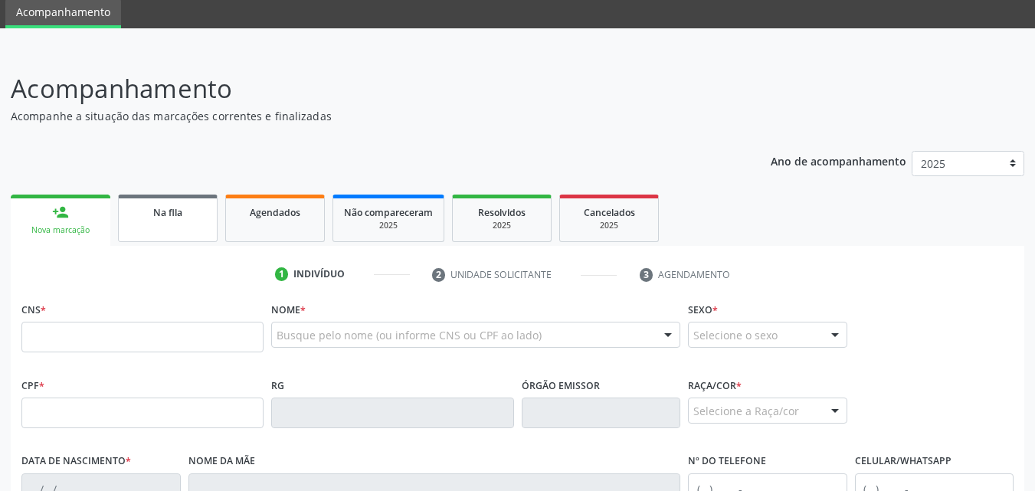
scroll to position [54, 0]
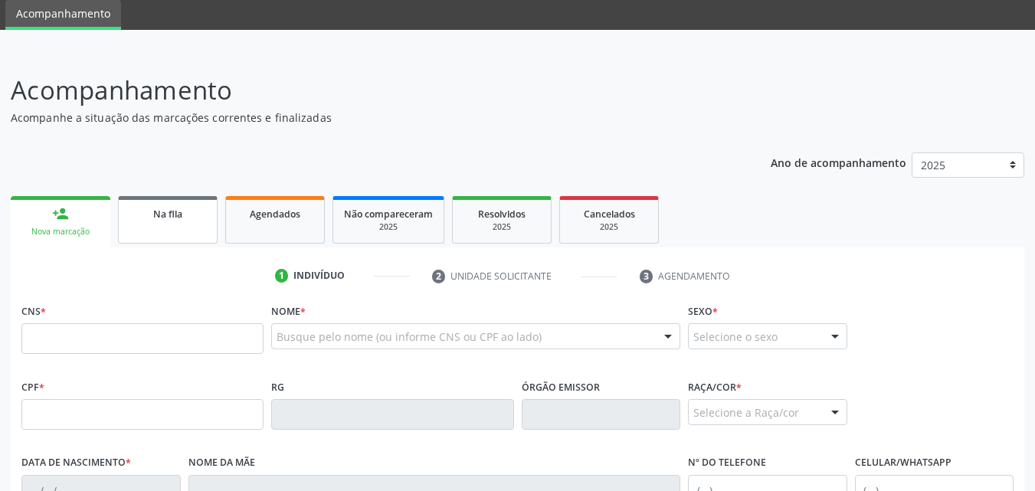
click at [188, 207] on div "Na fila" at bounding box center [168, 213] width 77 height 16
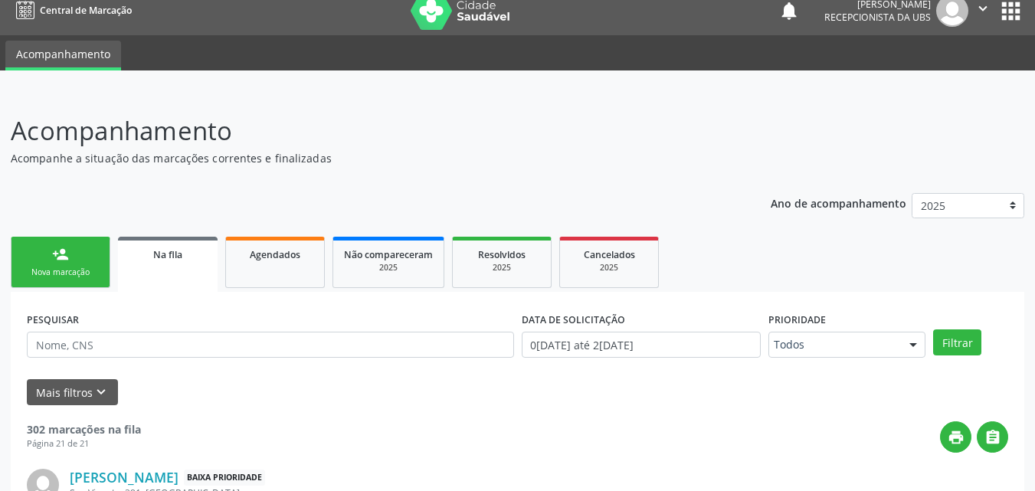
scroll to position [0, 0]
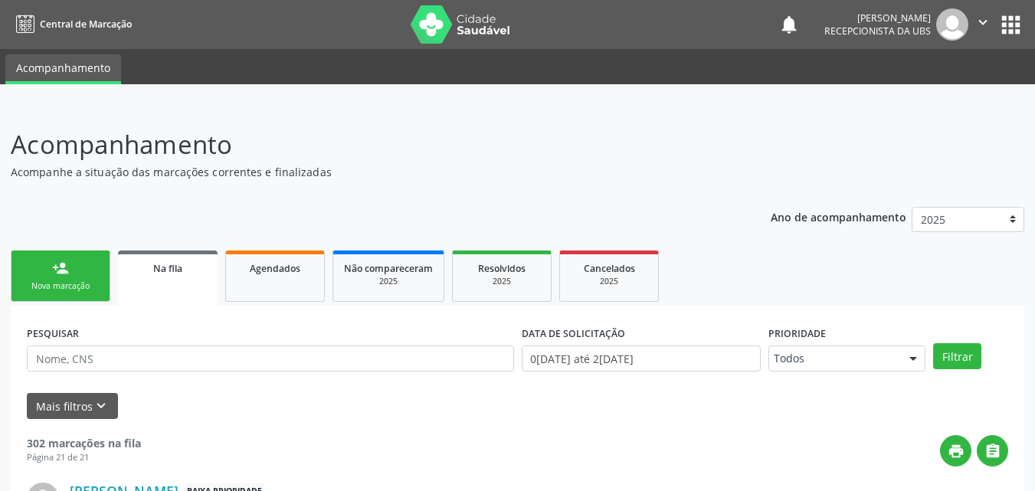
click at [75, 285] on div "Nova marcação" at bounding box center [60, 286] width 77 height 11
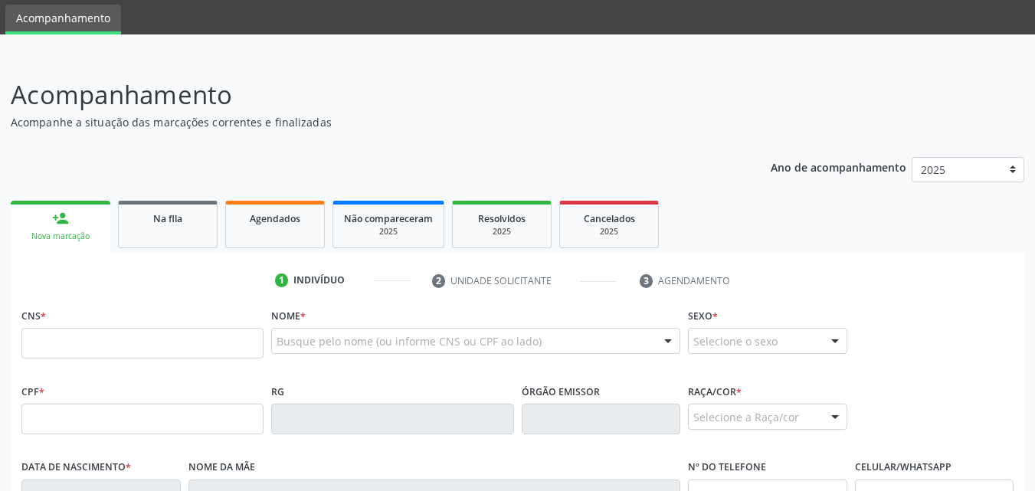
scroll to position [77, 0]
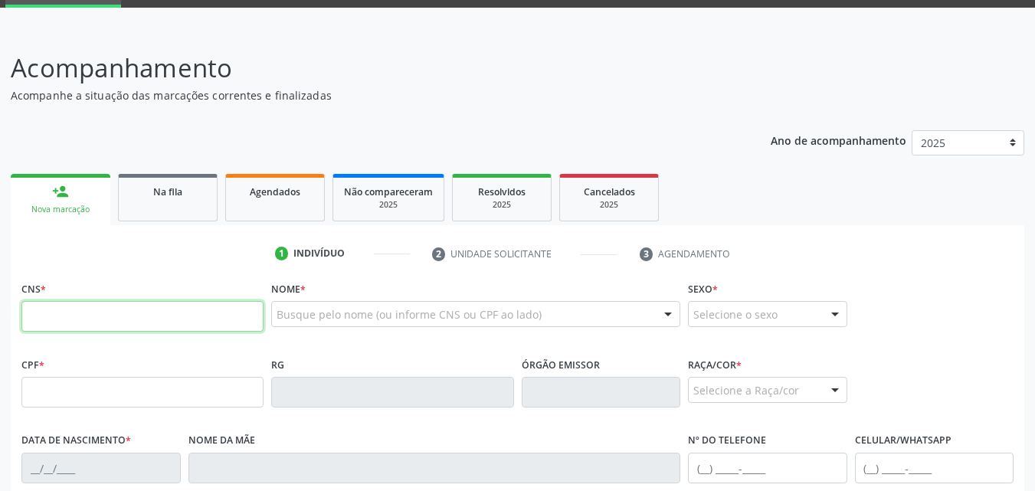
click at [152, 320] on input "text" at bounding box center [142, 316] width 242 height 31
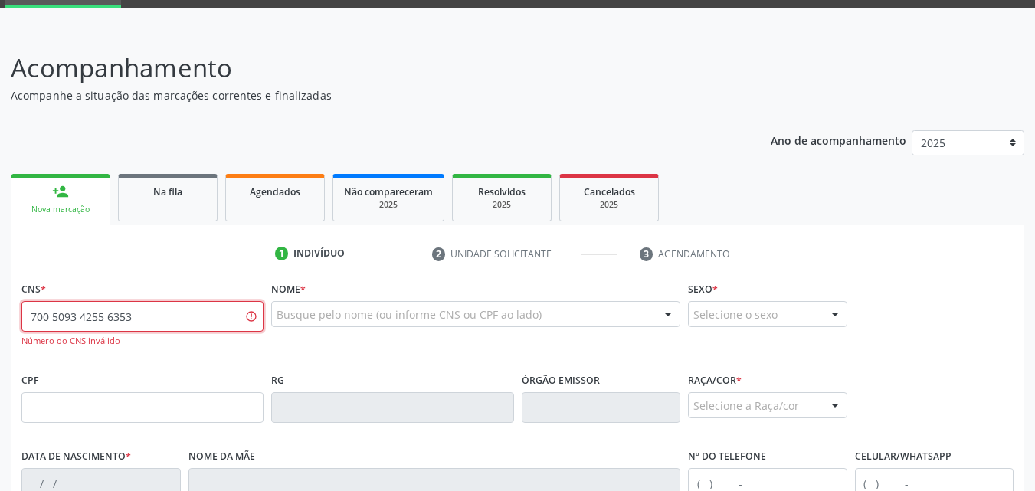
type input "700 5093 4255 6353"
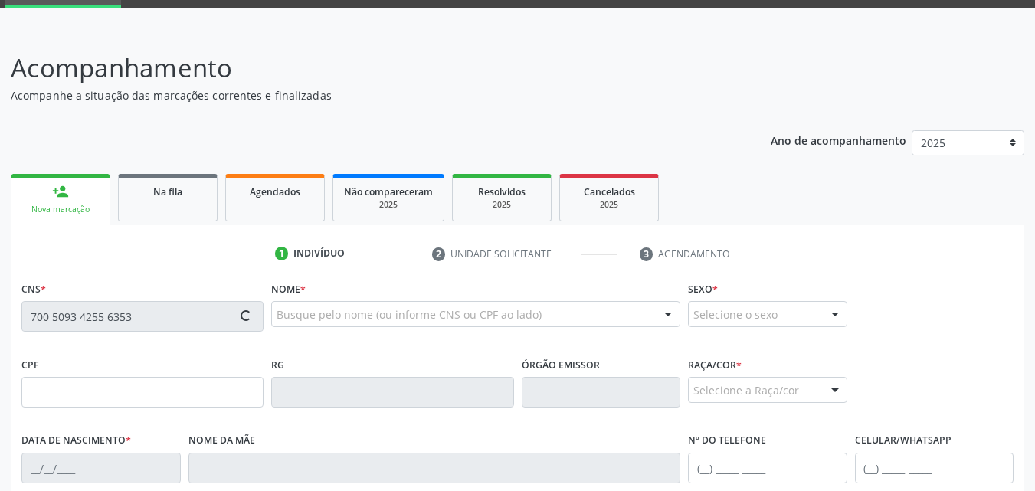
type input "150.621.594-74"
type input "1[DATE]"
type input "[DEMOGRAPHIC_DATA][PERSON_NAME]"
type input "[PHONE_NUMBER]"
type input "327"
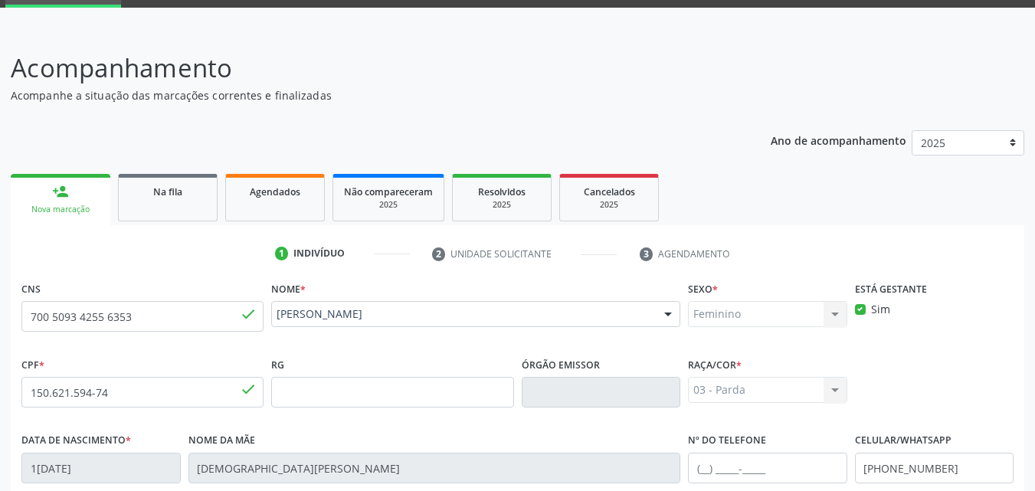
scroll to position [361, 0]
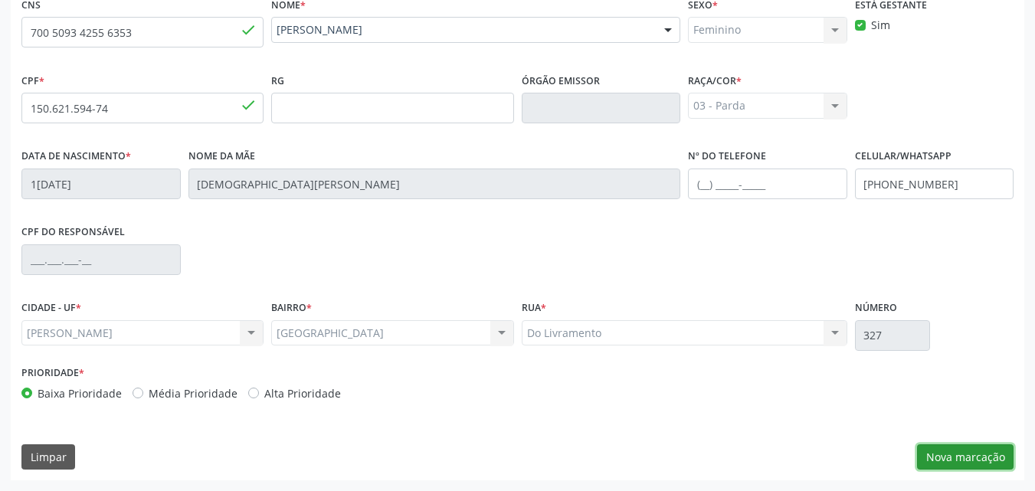
click at [987, 459] on button "Nova marcação" at bounding box center [965, 458] width 97 height 26
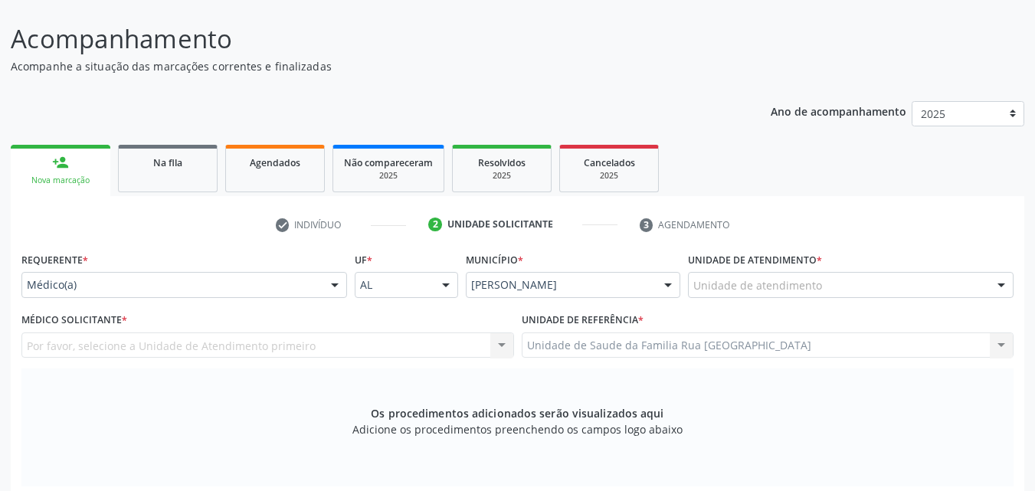
scroll to position [54, 0]
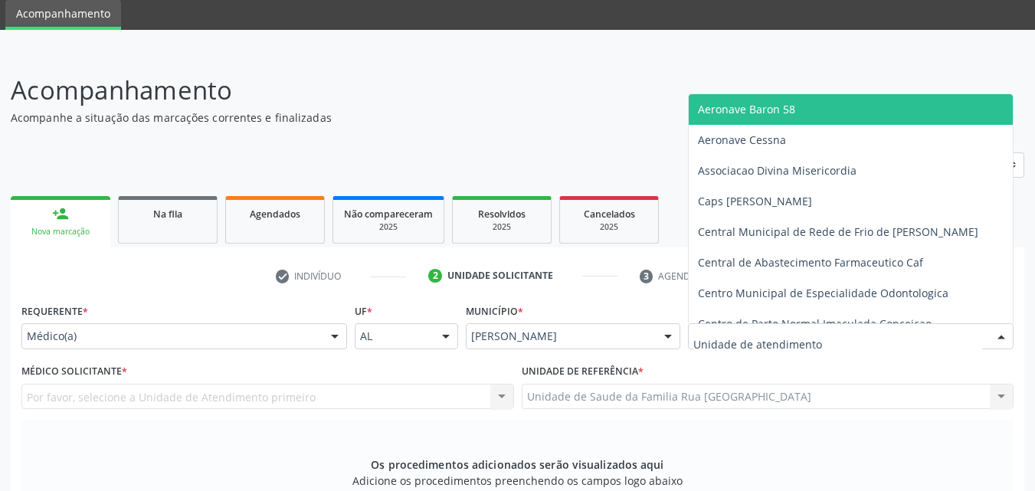
click at [913, 343] on div at bounding box center [851, 336] width 326 height 26
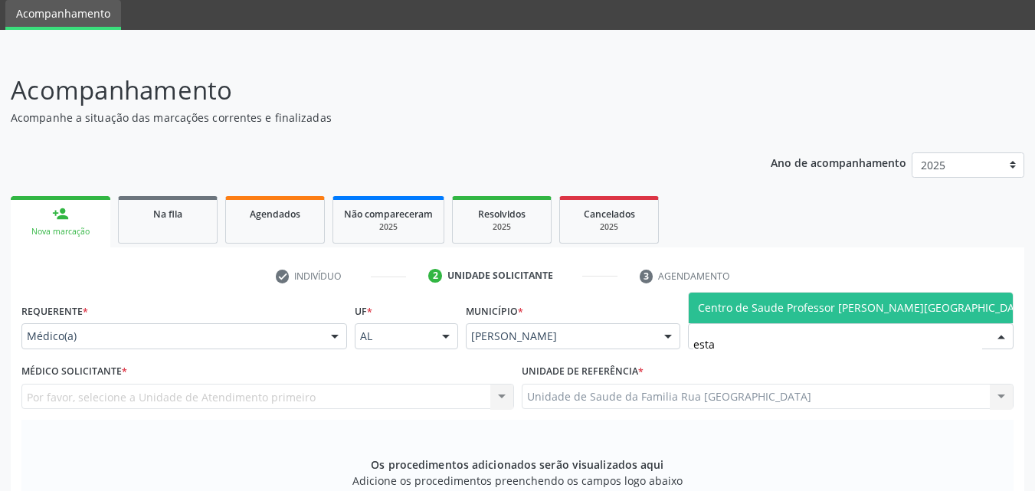
type input "estac"
click at [833, 317] on span "Centro de Saude Professor [PERSON_NAME][GEOGRAPHIC_DATA]" at bounding box center [865, 308] width 352 height 31
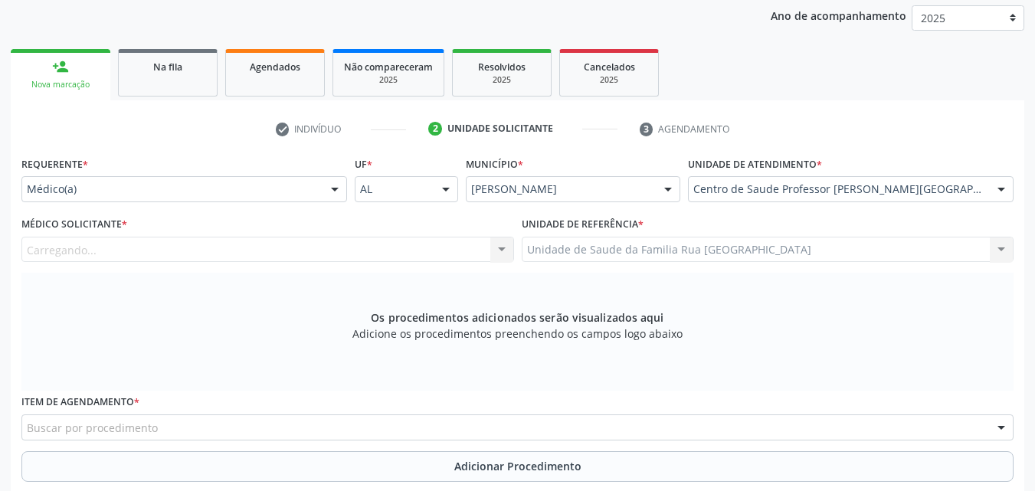
scroll to position [208, 0]
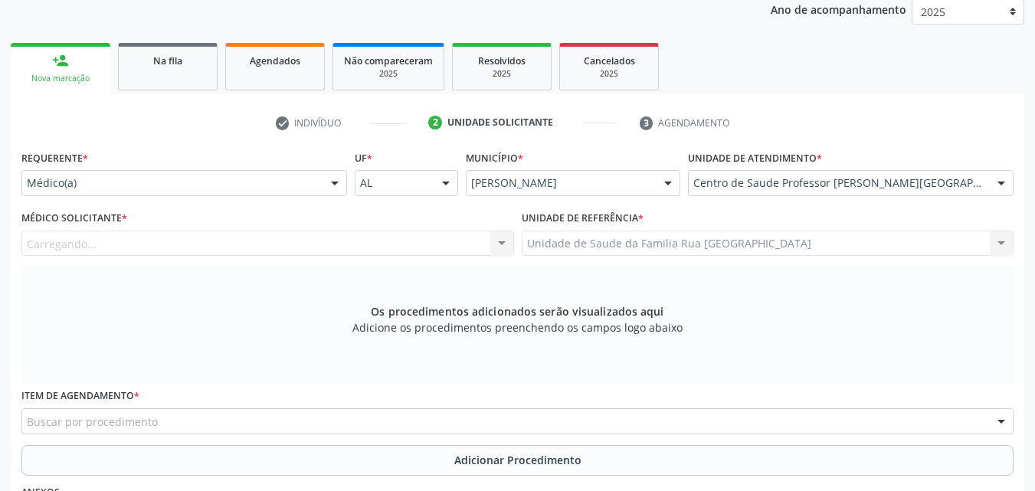
click at [179, 245] on div "Carregando... Nenhum resultado encontrado para: " " Não há nenhuma opção para s…" at bounding box center [267, 244] width 493 height 26
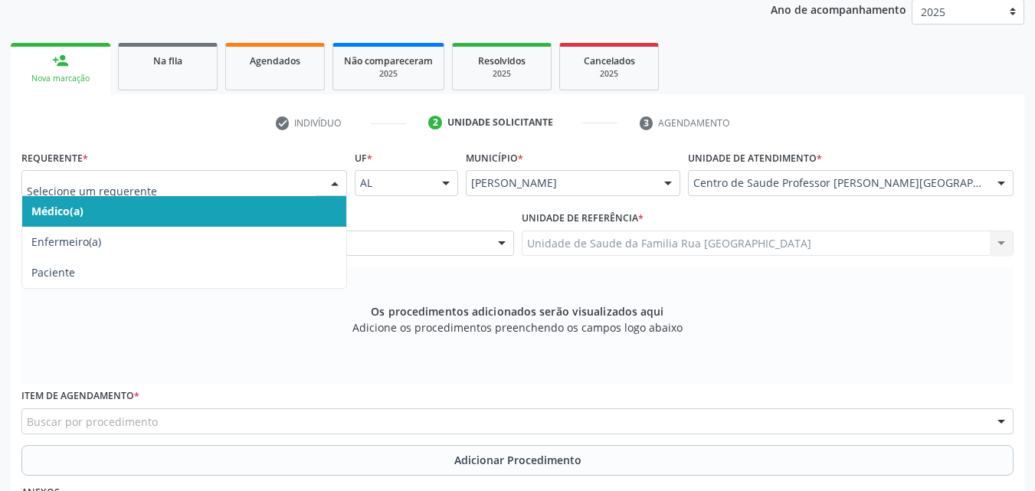
click at [333, 183] on div at bounding box center [334, 184] width 23 height 26
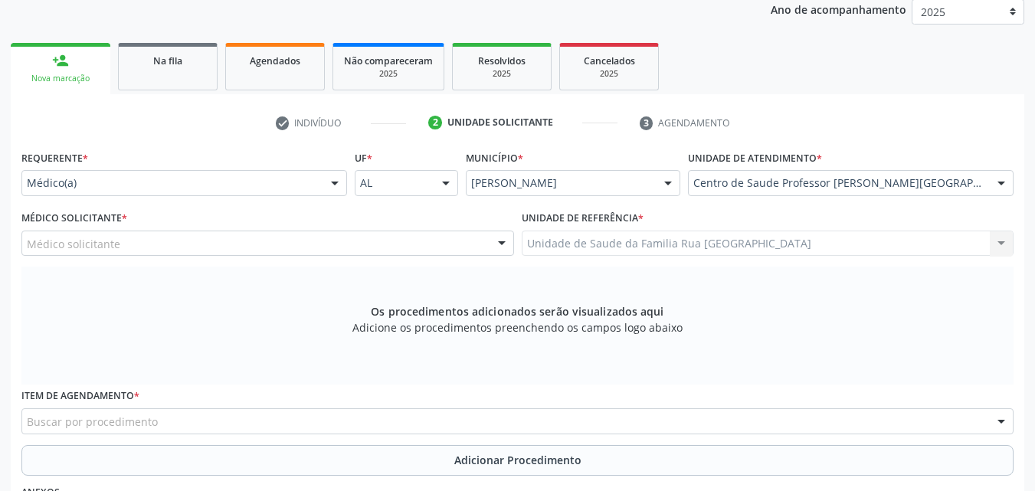
click at [335, 182] on div at bounding box center [334, 184] width 23 height 26
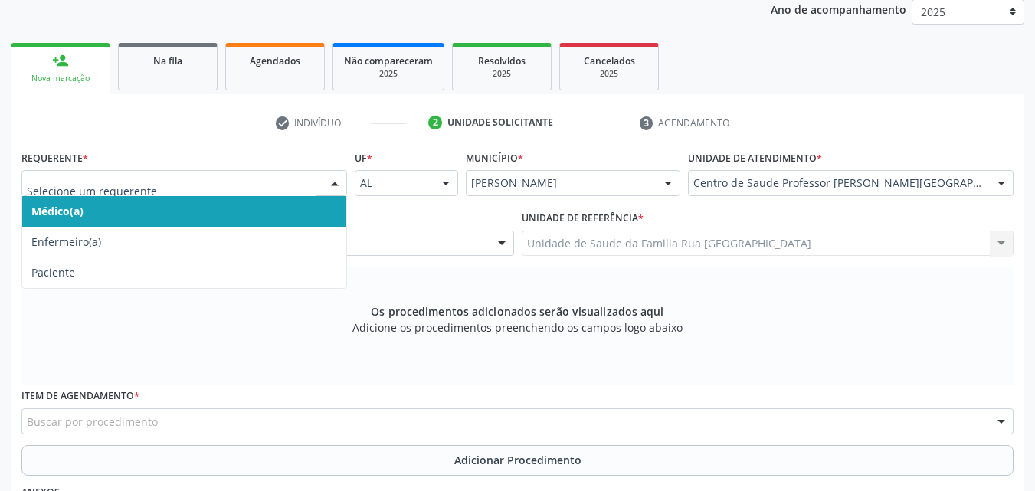
click at [89, 208] on span "Médico(a)" at bounding box center [184, 211] width 324 height 31
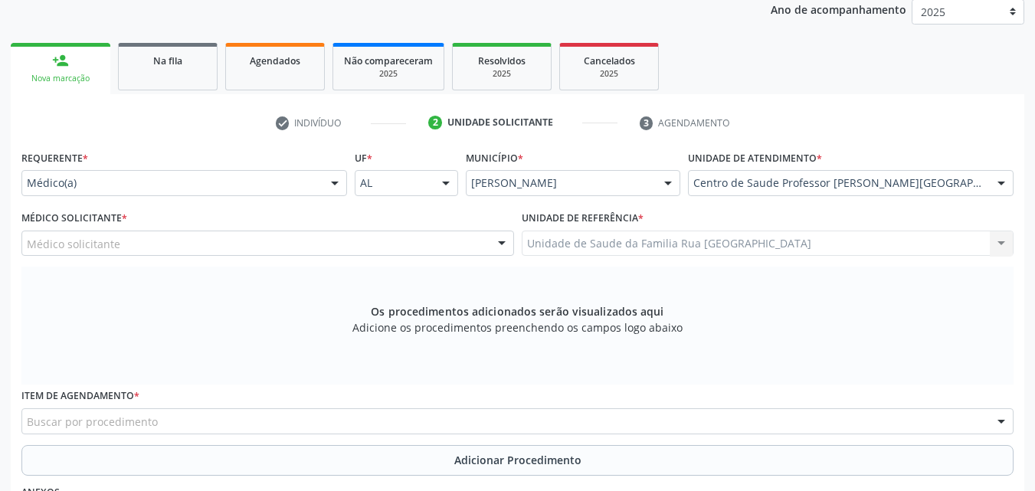
click at [497, 247] on div at bounding box center [502, 244] width 23 height 26
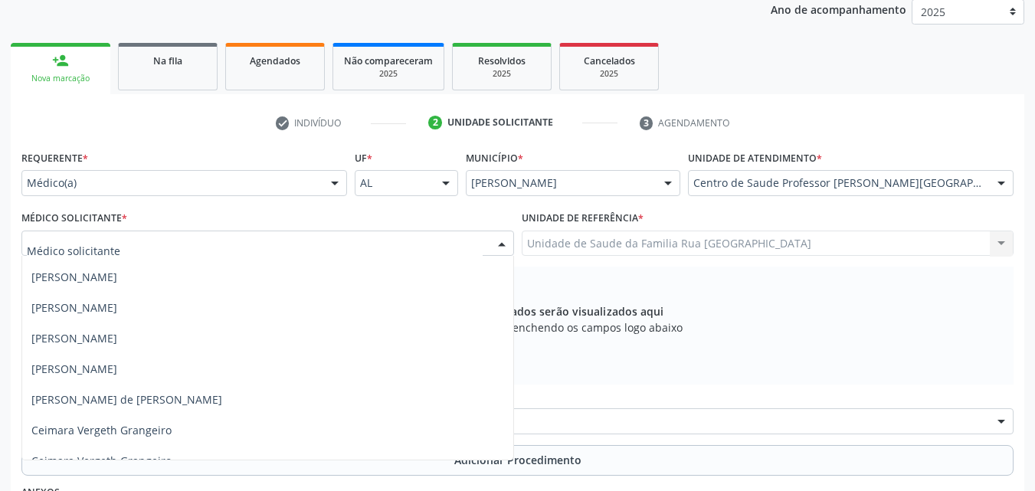
scroll to position [77, 0]
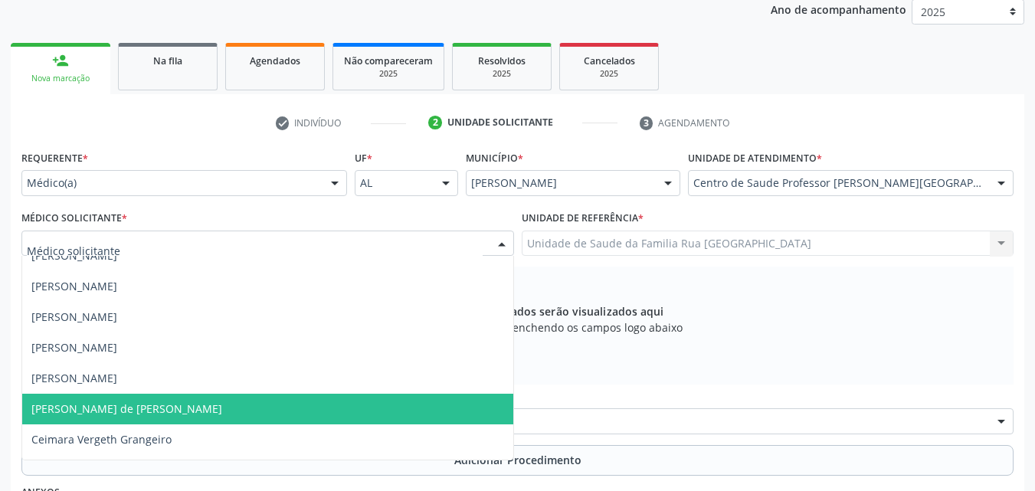
click at [945, 313] on div "Os procedimentos adicionados serão visualizados aqui Adicione os procedimentos …" at bounding box center [517, 326] width 993 height 118
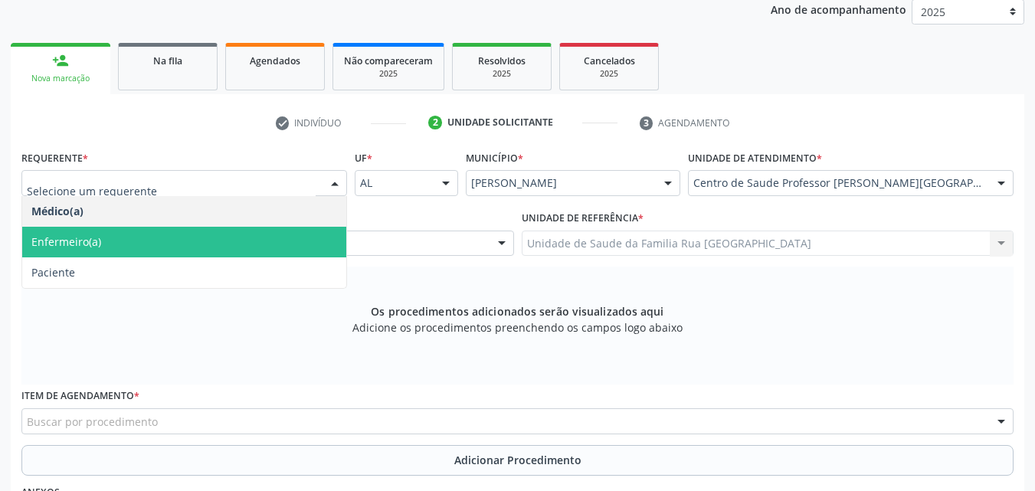
click at [332, 180] on div at bounding box center [334, 184] width 23 height 26
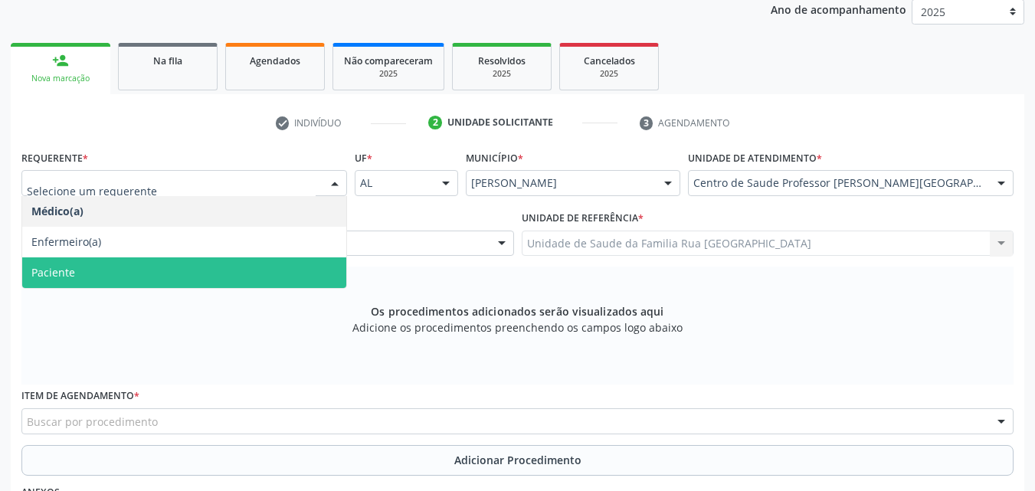
click at [116, 264] on span "Paciente" at bounding box center [184, 273] width 324 height 31
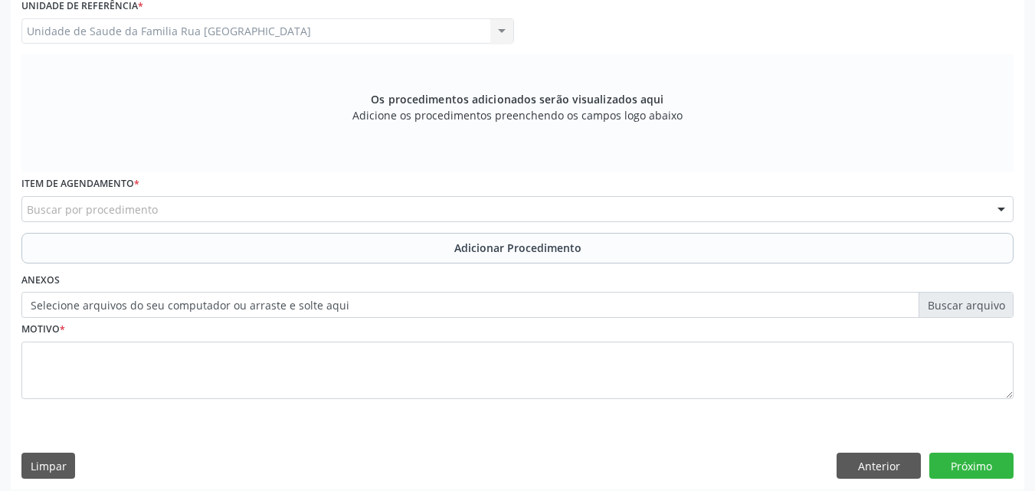
scroll to position [429, 0]
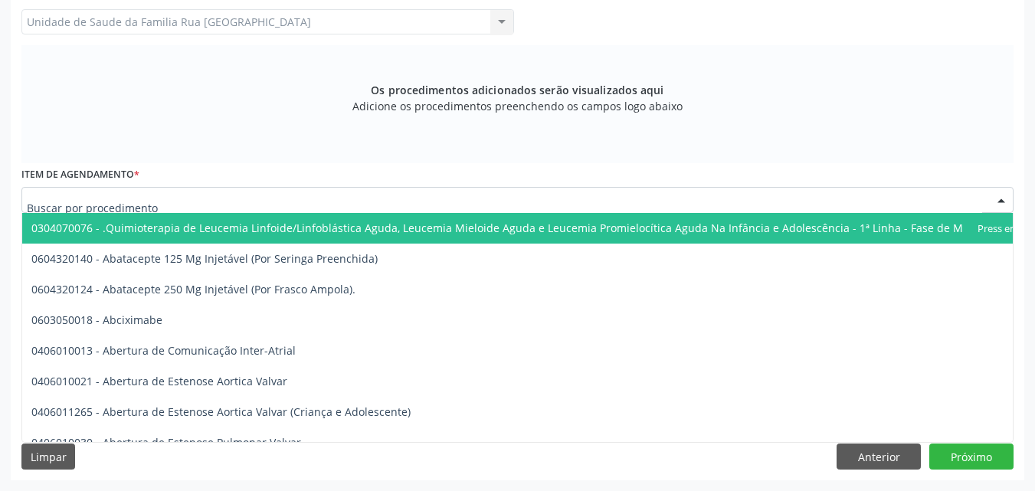
click at [227, 201] on div at bounding box center [517, 200] width 993 height 26
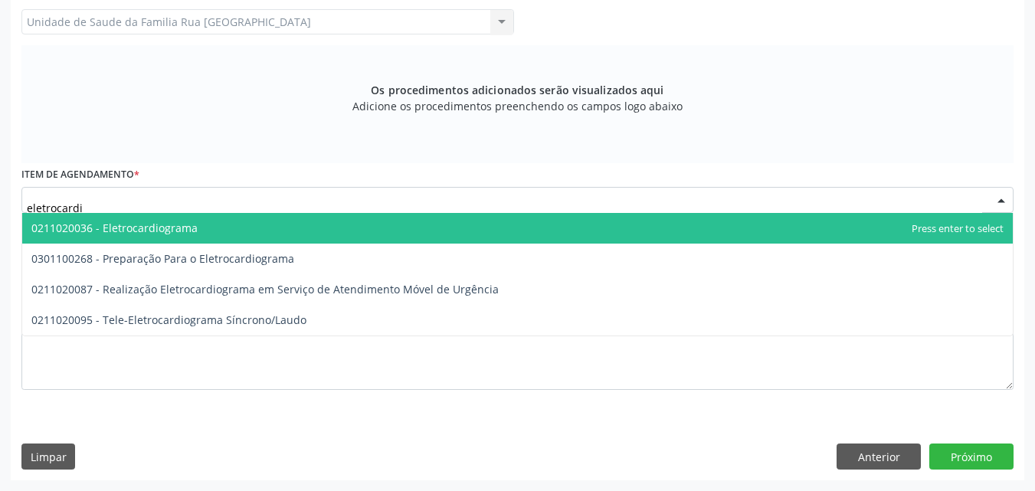
type input "eletrocardio"
click at [208, 226] on span "0211020036 - Eletrocardiograma" at bounding box center [517, 228] width 991 height 31
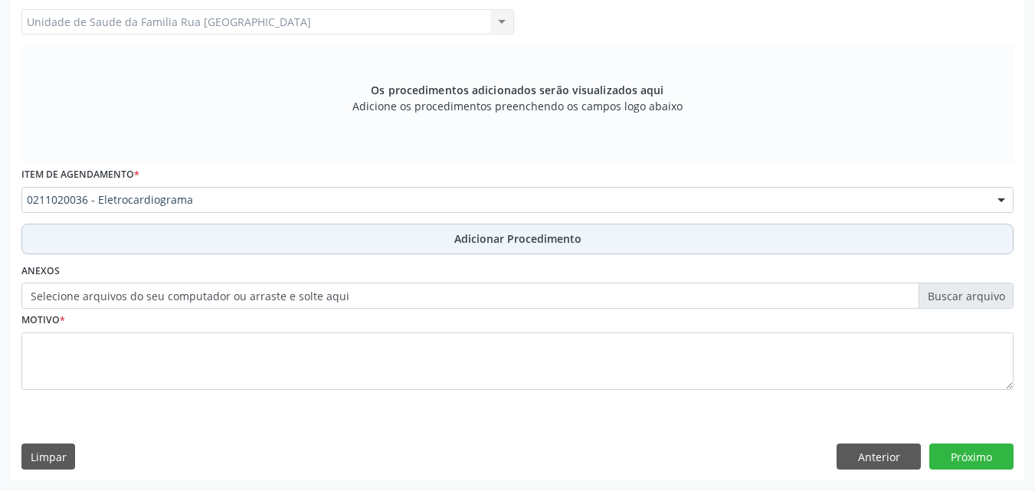
click at [539, 240] on span "Adicionar Procedimento" at bounding box center [518, 239] width 127 height 16
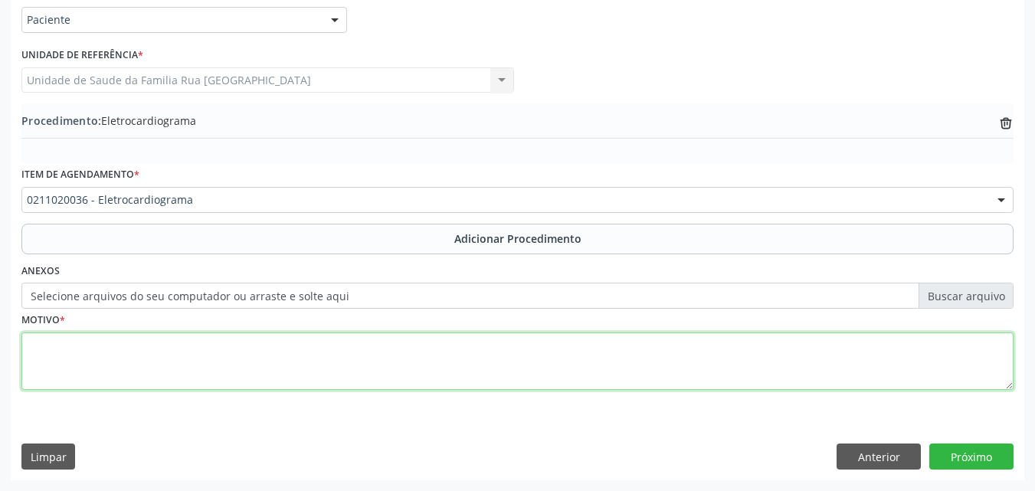
click at [156, 366] on textarea at bounding box center [517, 362] width 993 height 58
type textarea "dispneia"
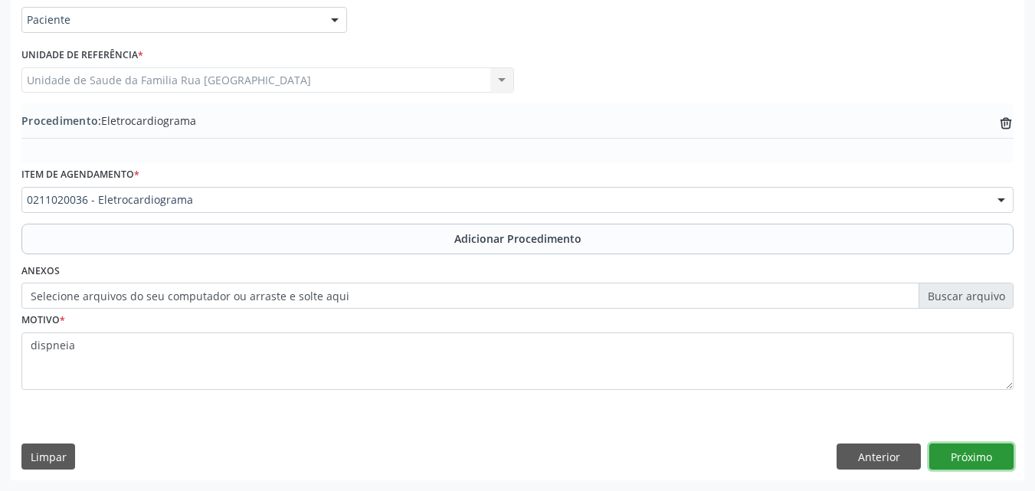
click at [963, 460] on button "Próximo" at bounding box center [972, 457] width 84 height 26
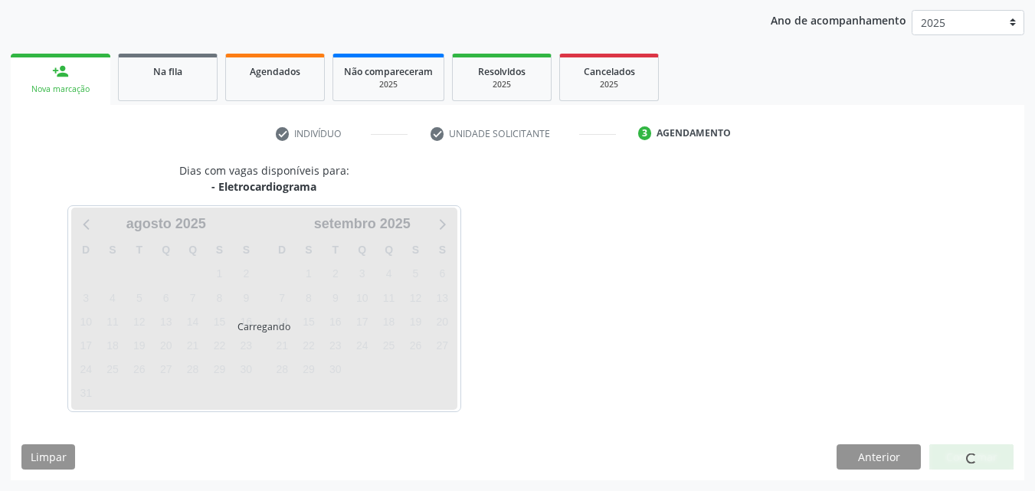
scroll to position [242, 0]
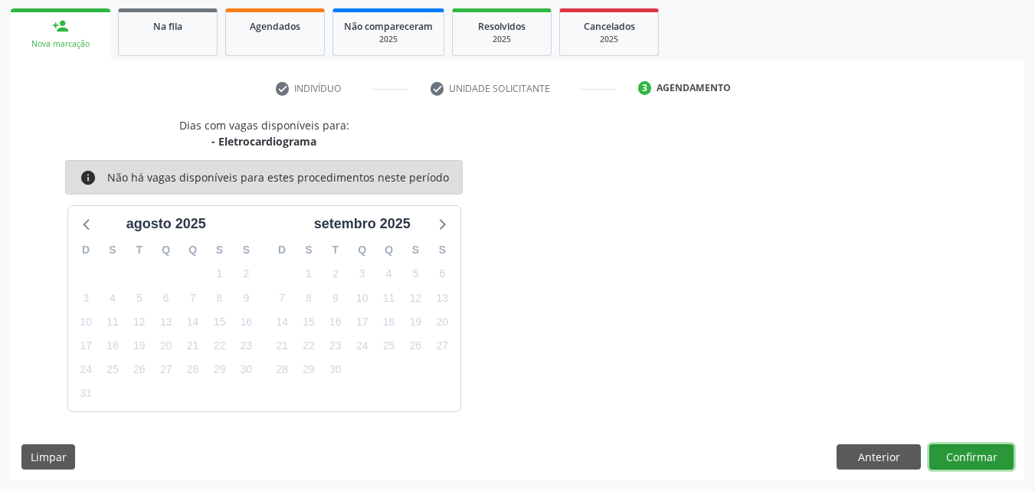
click at [964, 459] on button "Confirmar" at bounding box center [972, 458] width 84 height 26
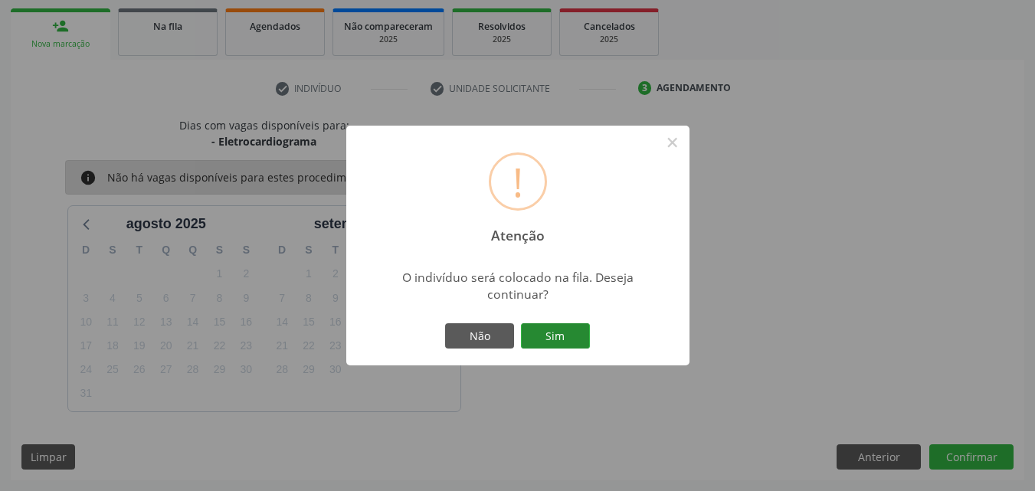
click at [560, 327] on button "Sim" at bounding box center [555, 336] width 69 height 26
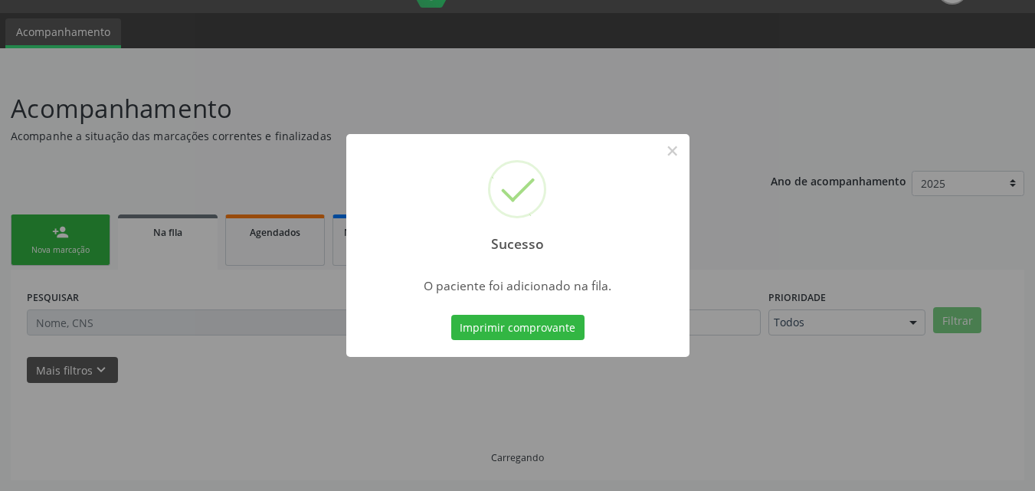
scroll to position [36, 0]
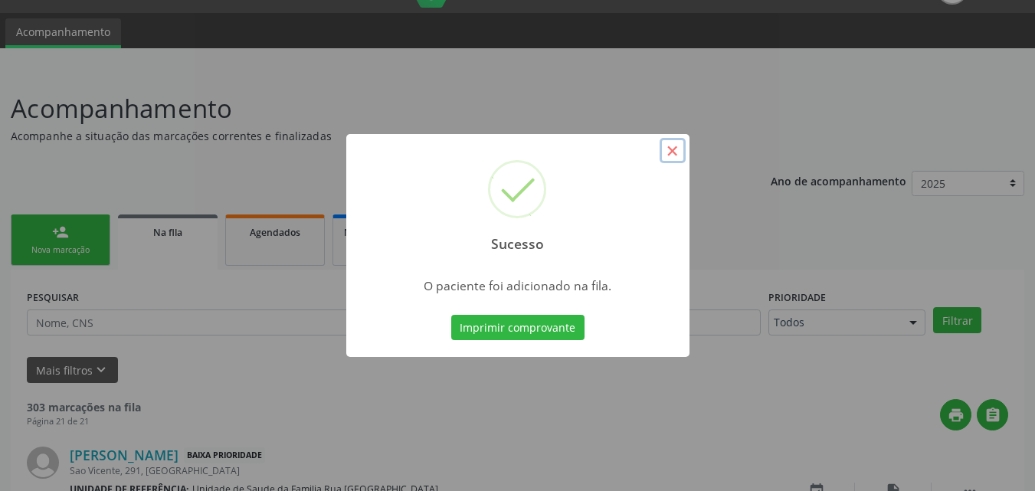
click at [675, 152] on button "×" at bounding box center [673, 151] width 26 height 26
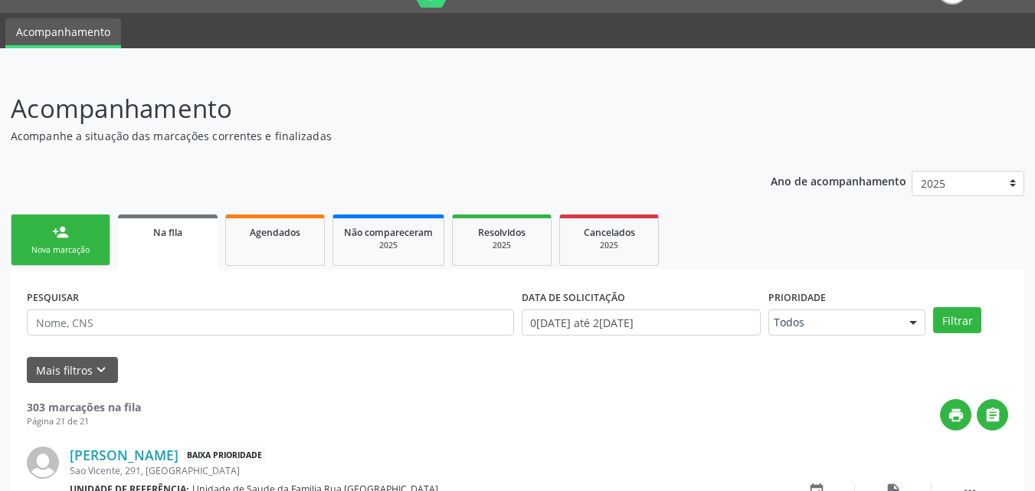
click at [68, 239] on div "person_add" at bounding box center [60, 232] width 17 height 17
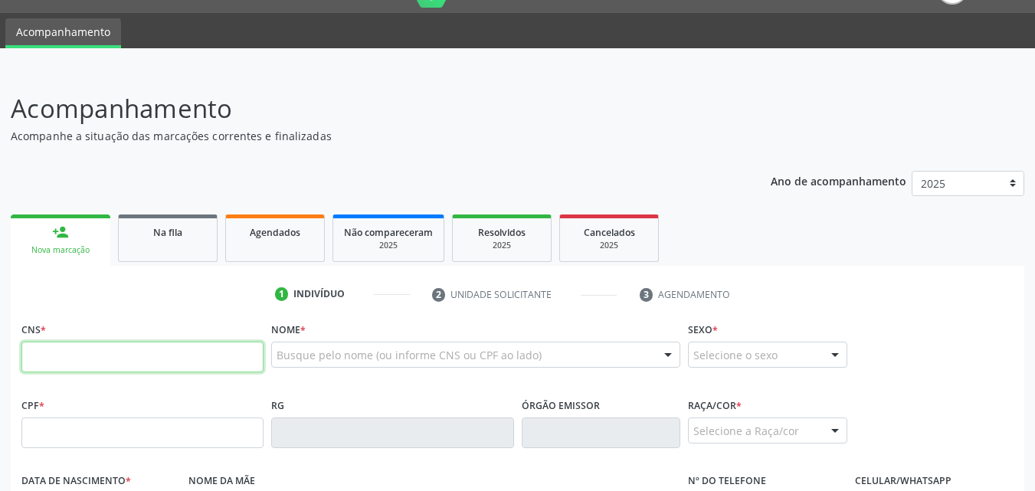
click at [121, 361] on input "text" at bounding box center [142, 357] width 242 height 31
type input "700 5093 4255 6353"
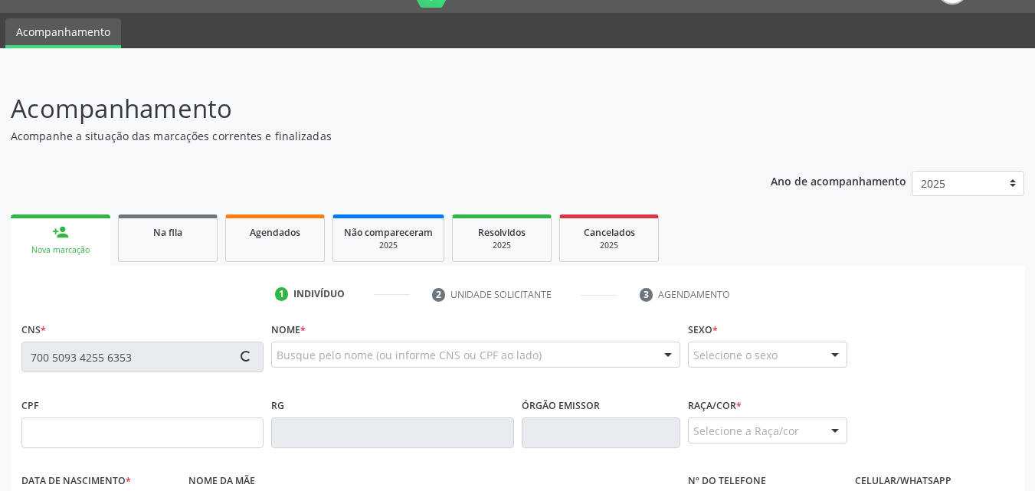
type input "150.621.594-74"
type input "1[DATE]"
type input "[DEMOGRAPHIC_DATA][PERSON_NAME]"
type input "[PHONE_NUMBER]"
type input "327"
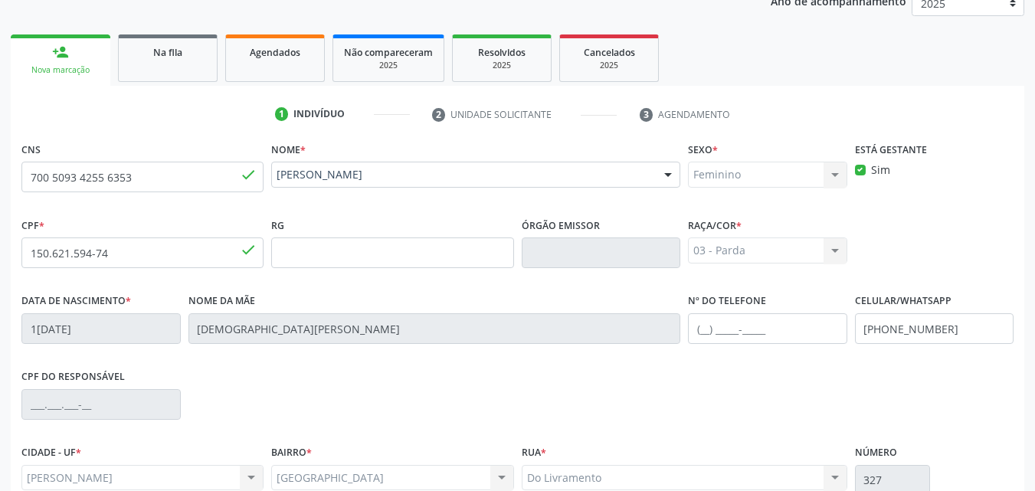
scroll to position [361, 0]
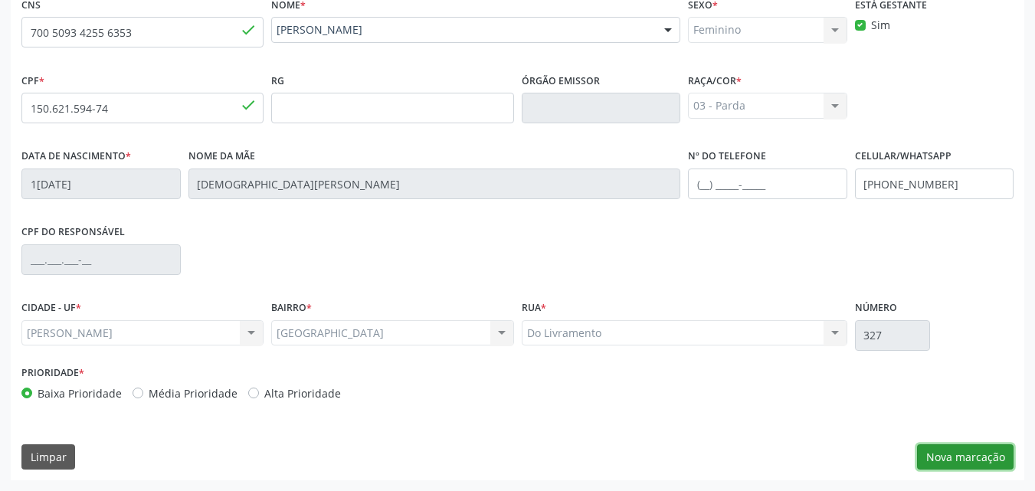
click at [976, 464] on button "Nova marcação" at bounding box center [965, 458] width 97 height 26
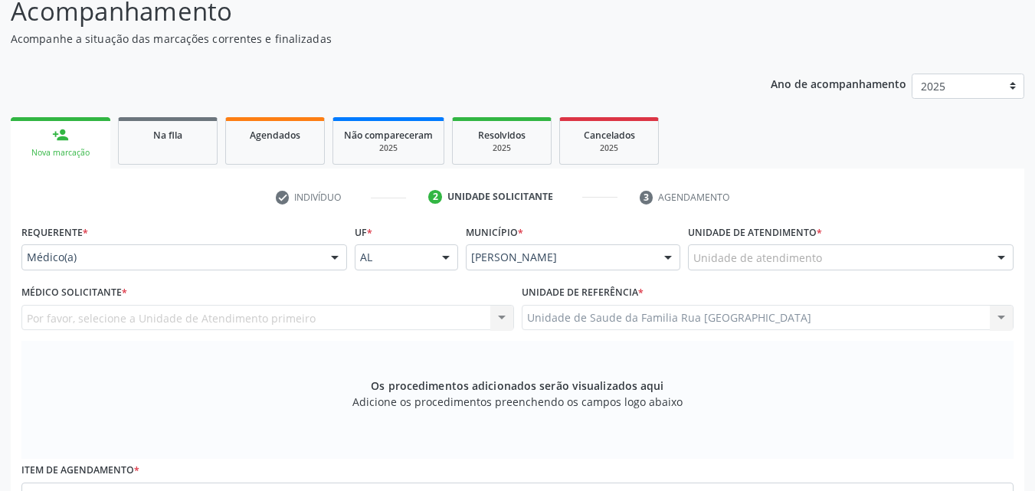
scroll to position [131, 0]
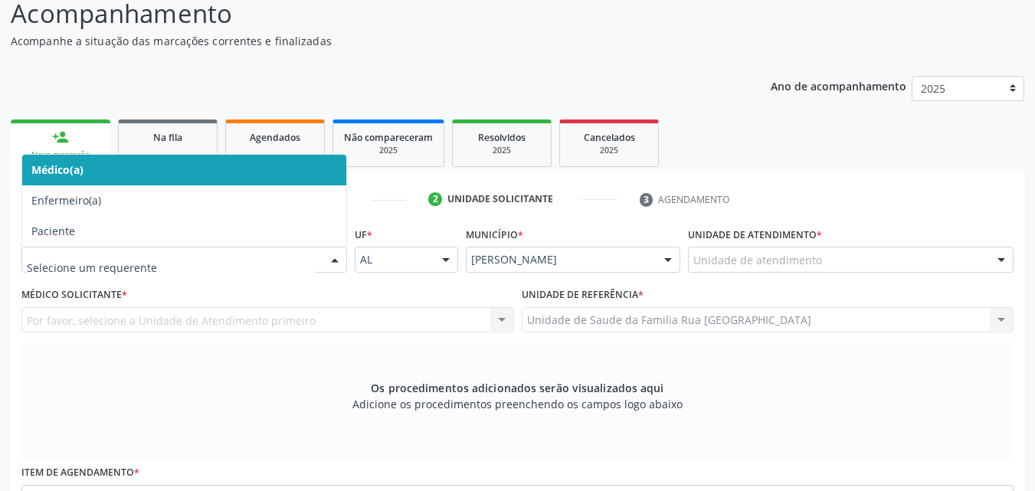
click at [334, 259] on div at bounding box center [334, 261] width 23 height 26
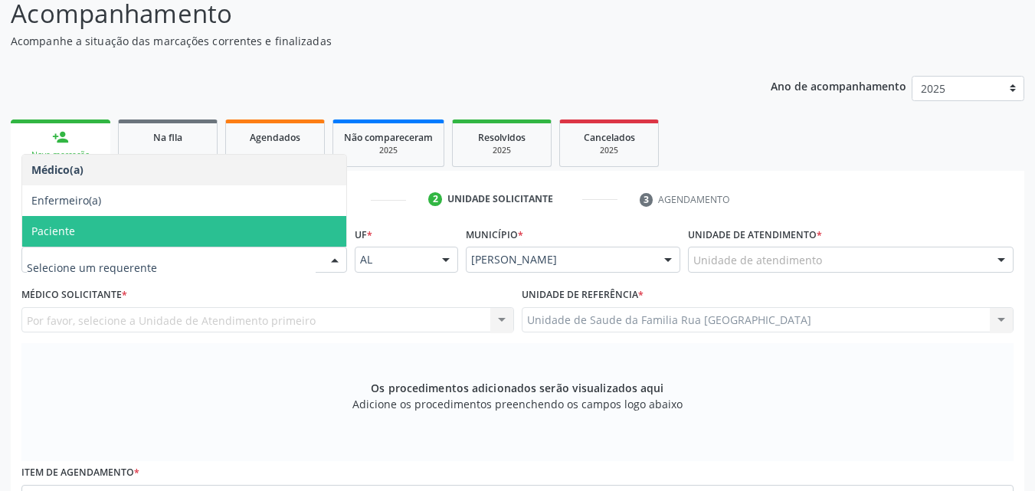
click at [110, 235] on span "Paciente" at bounding box center [184, 231] width 324 height 31
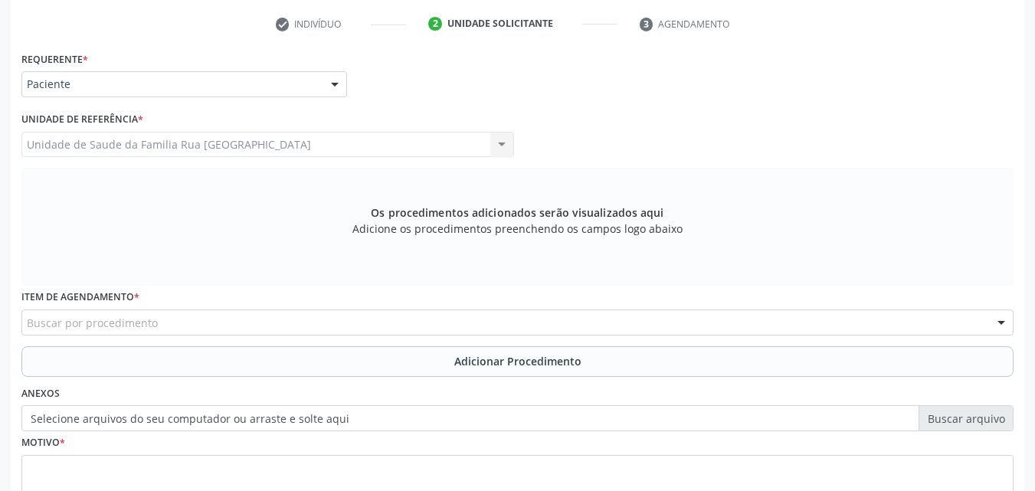
scroll to position [429, 0]
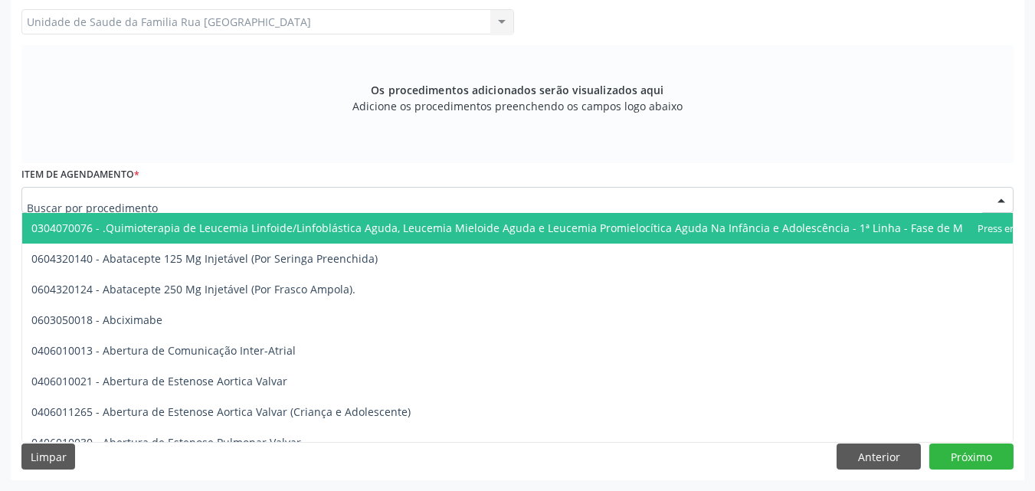
click at [228, 202] on div at bounding box center [517, 200] width 993 height 26
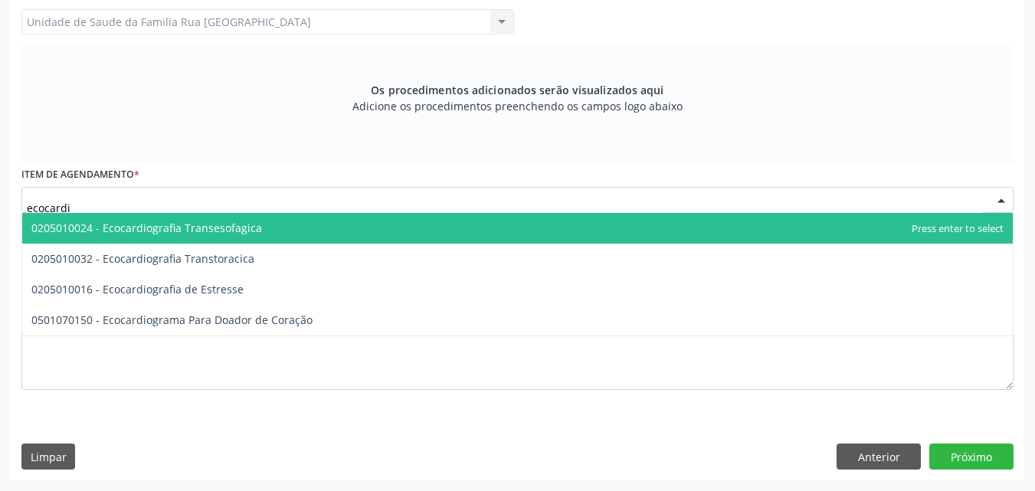
type input "ecocardio"
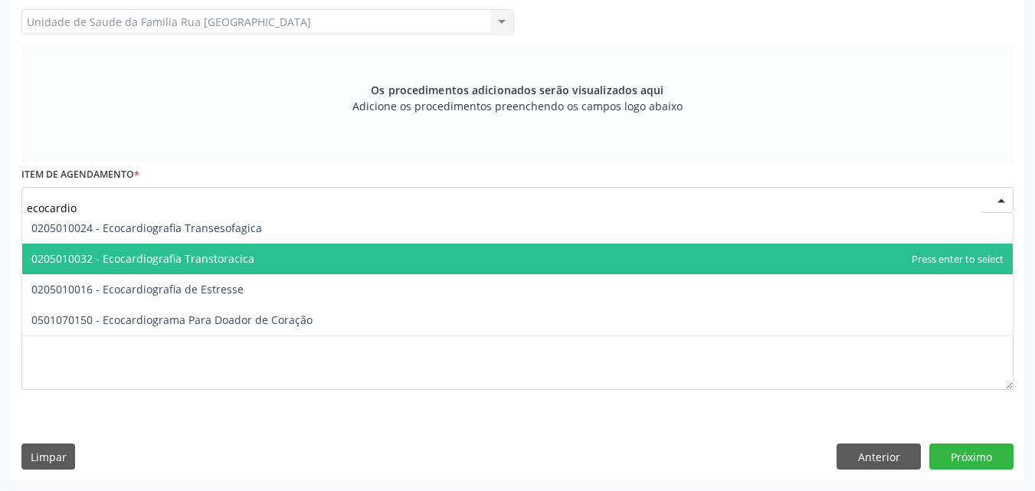
click at [223, 258] on span "0205010032 - Ecocardiografia Transtoracica" at bounding box center [142, 258] width 223 height 15
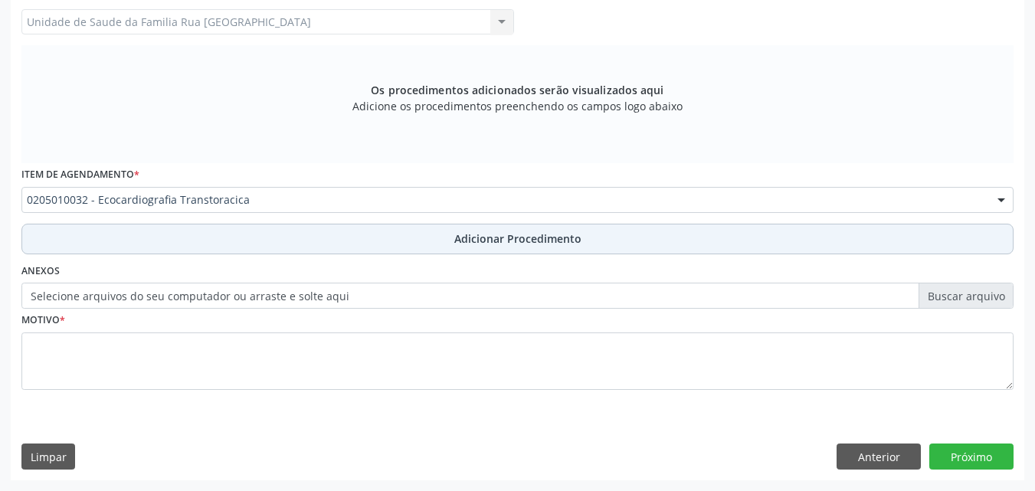
click at [520, 241] on span "Adicionar Procedimento" at bounding box center [518, 239] width 127 height 16
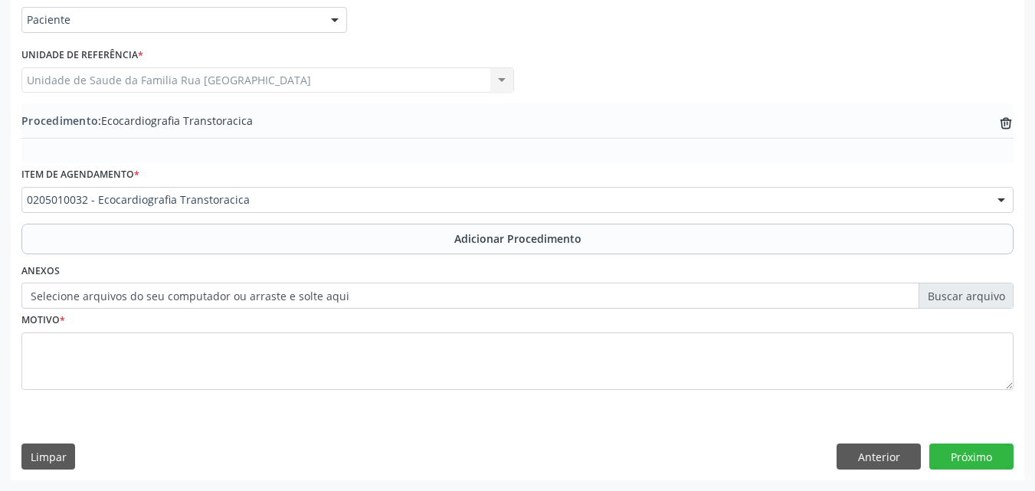
scroll to position [371, 0]
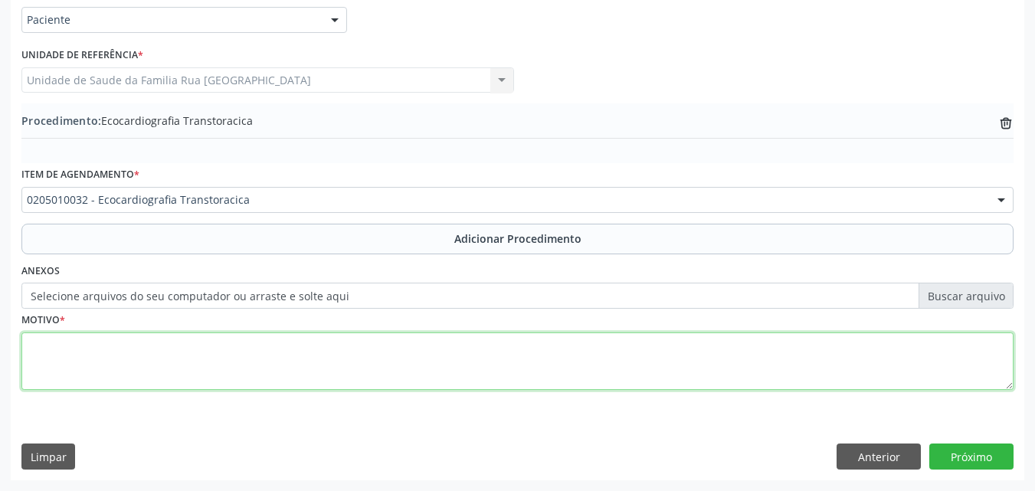
click at [93, 360] on textarea at bounding box center [517, 362] width 993 height 58
type textarea "dispneia"
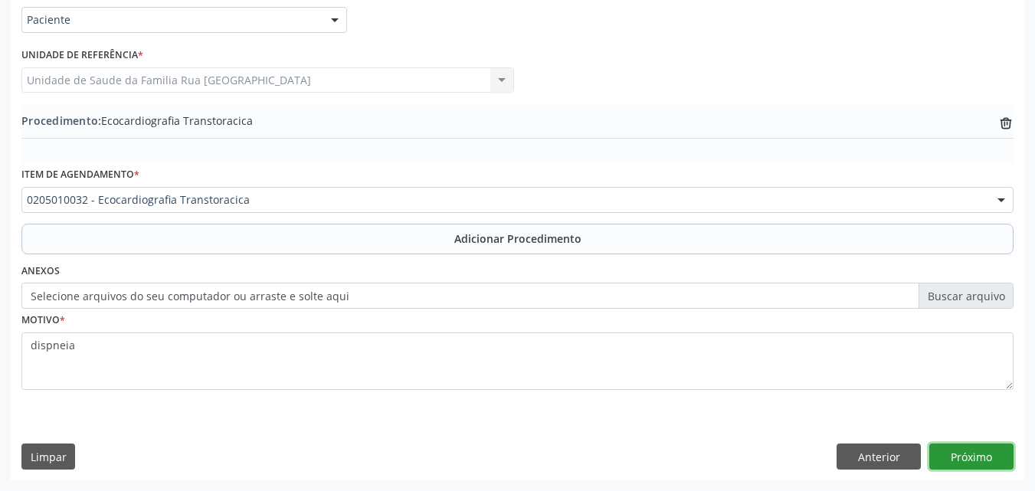
click at [971, 468] on button "Próximo" at bounding box center [972, 457] width 84 height 26
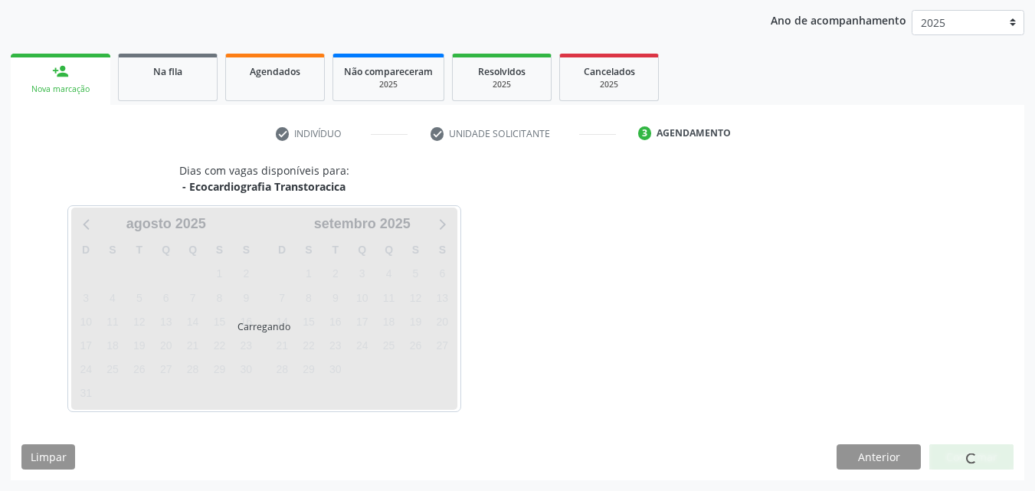
scroll to position [242, 0]
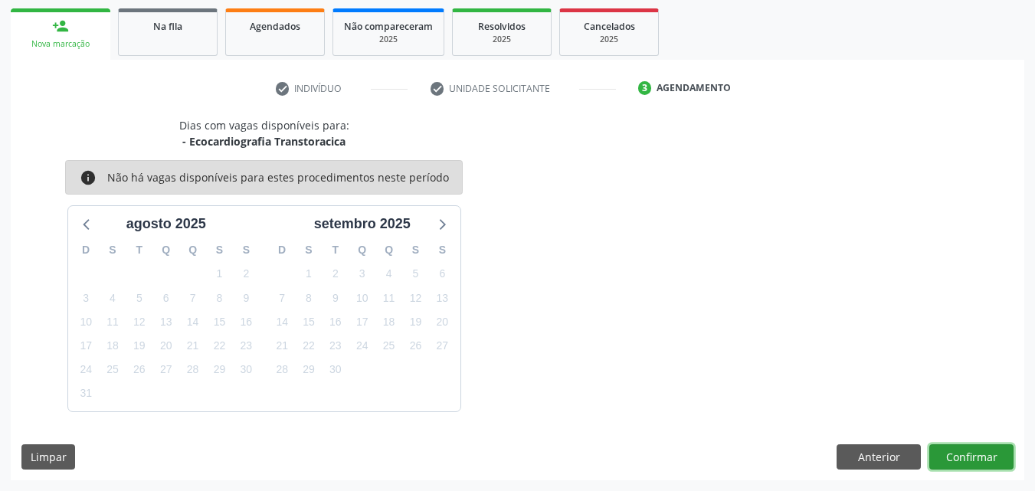
click at [983, 460] on button "Confirmar" at bounding box center [972, 458] width 84 height 26
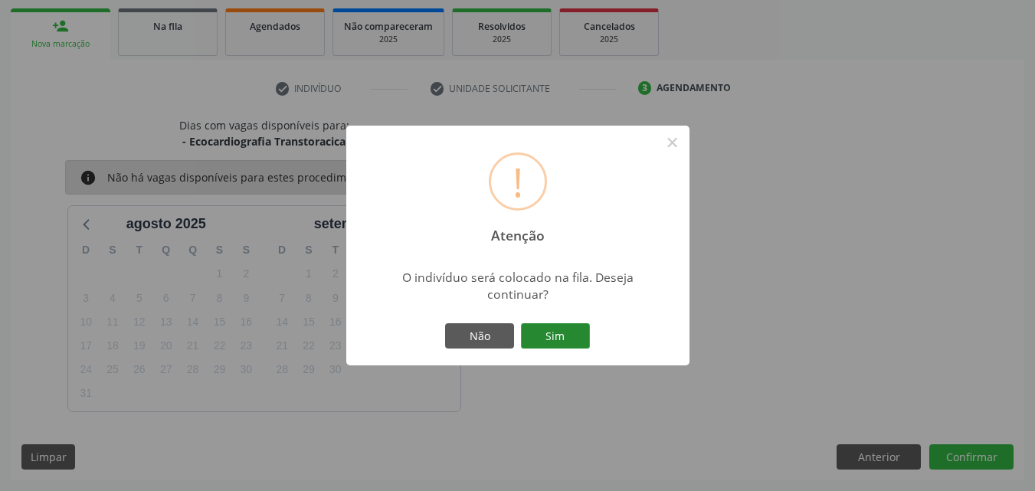
click at [560, 330] on button "Sim" at bounding box center [555, 336] width 69 height 26
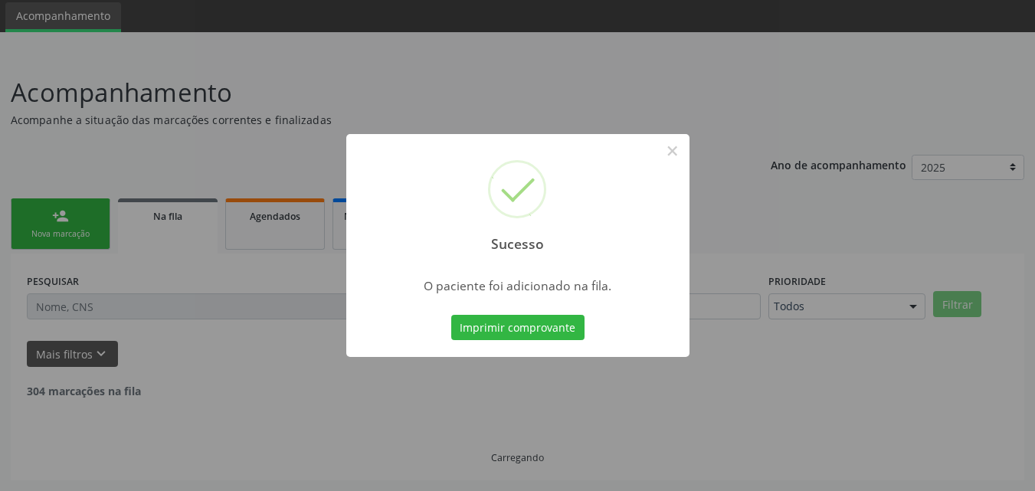
scroll to position [36, 0]
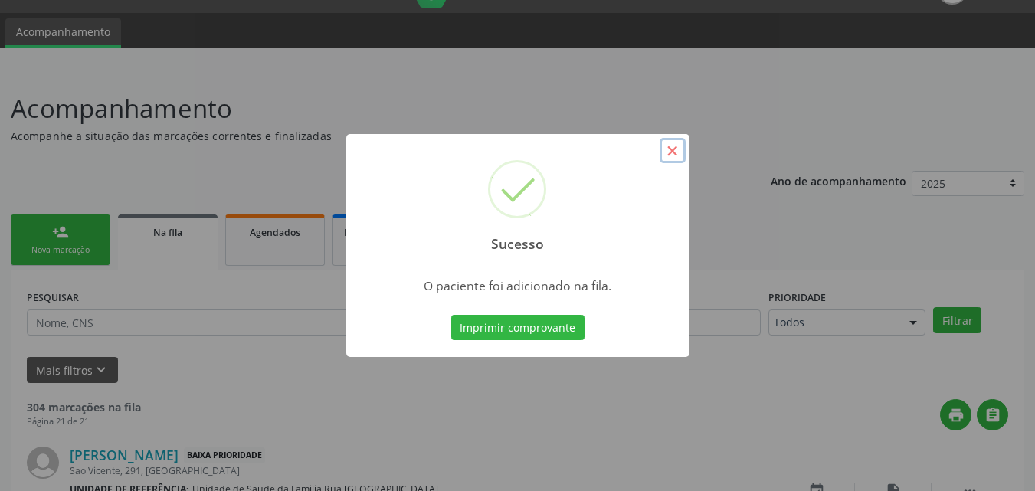
click at [673, 149] on button "×" at bounding box center [673, 151] width 26 height 26
